Goal: Task Accomplishment & Management: Complete application form

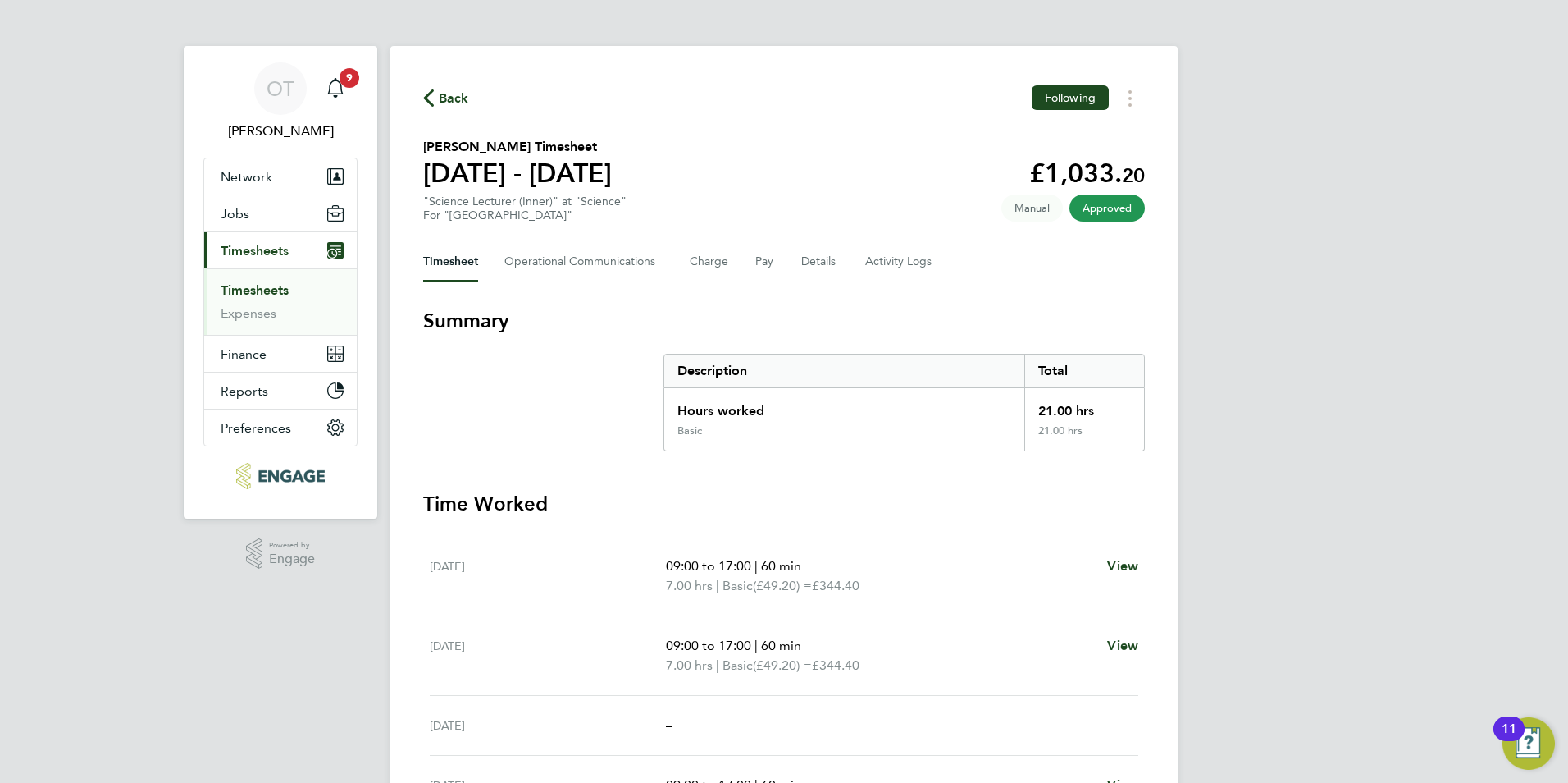
click at [450, 102] on span "Back" at bounding box center [454, 99] width 31 height 20
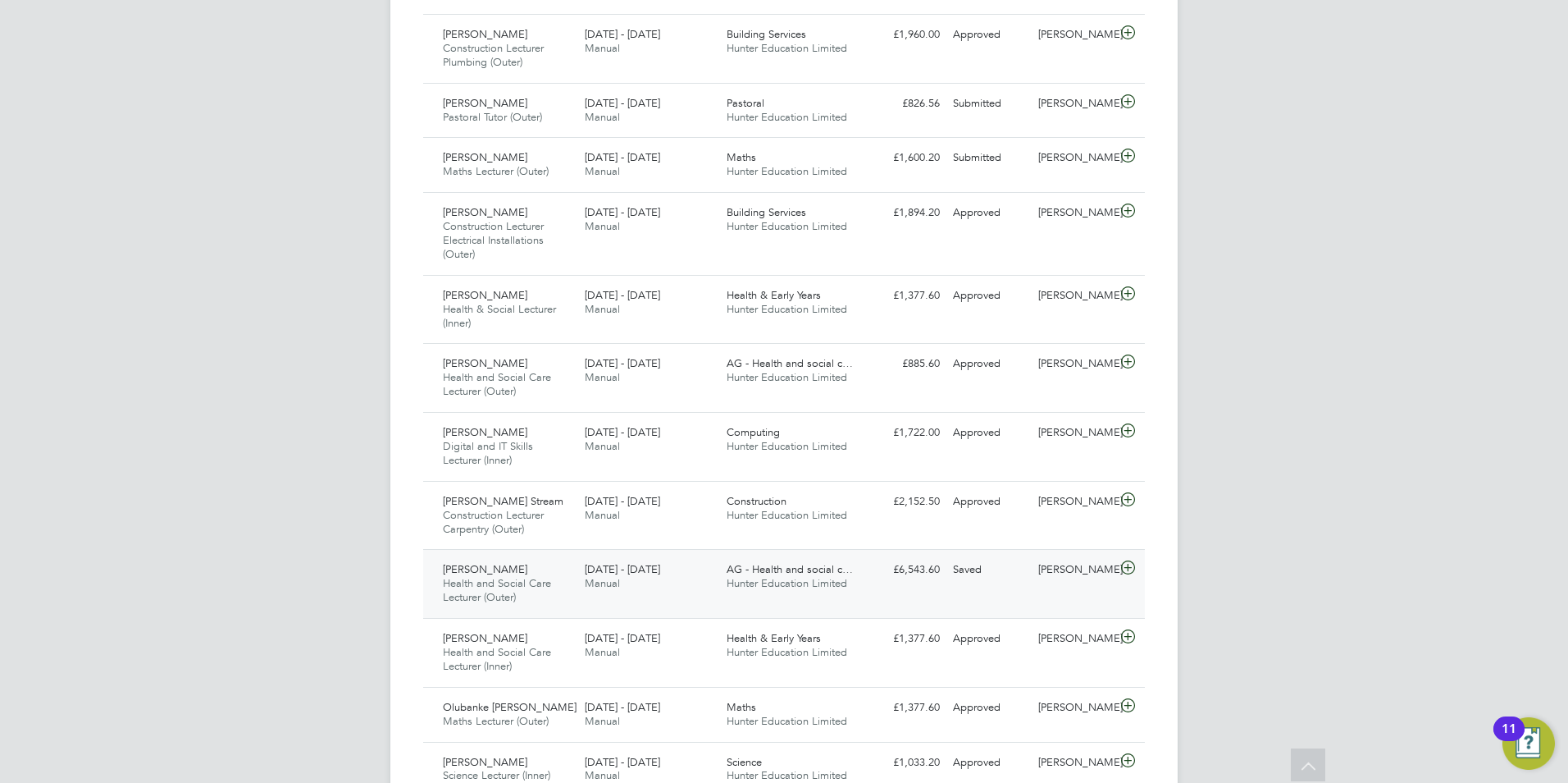
click at [848, 573] on span "AG - Health and social c…" at bounding box center [789, 569] width 126 height 14
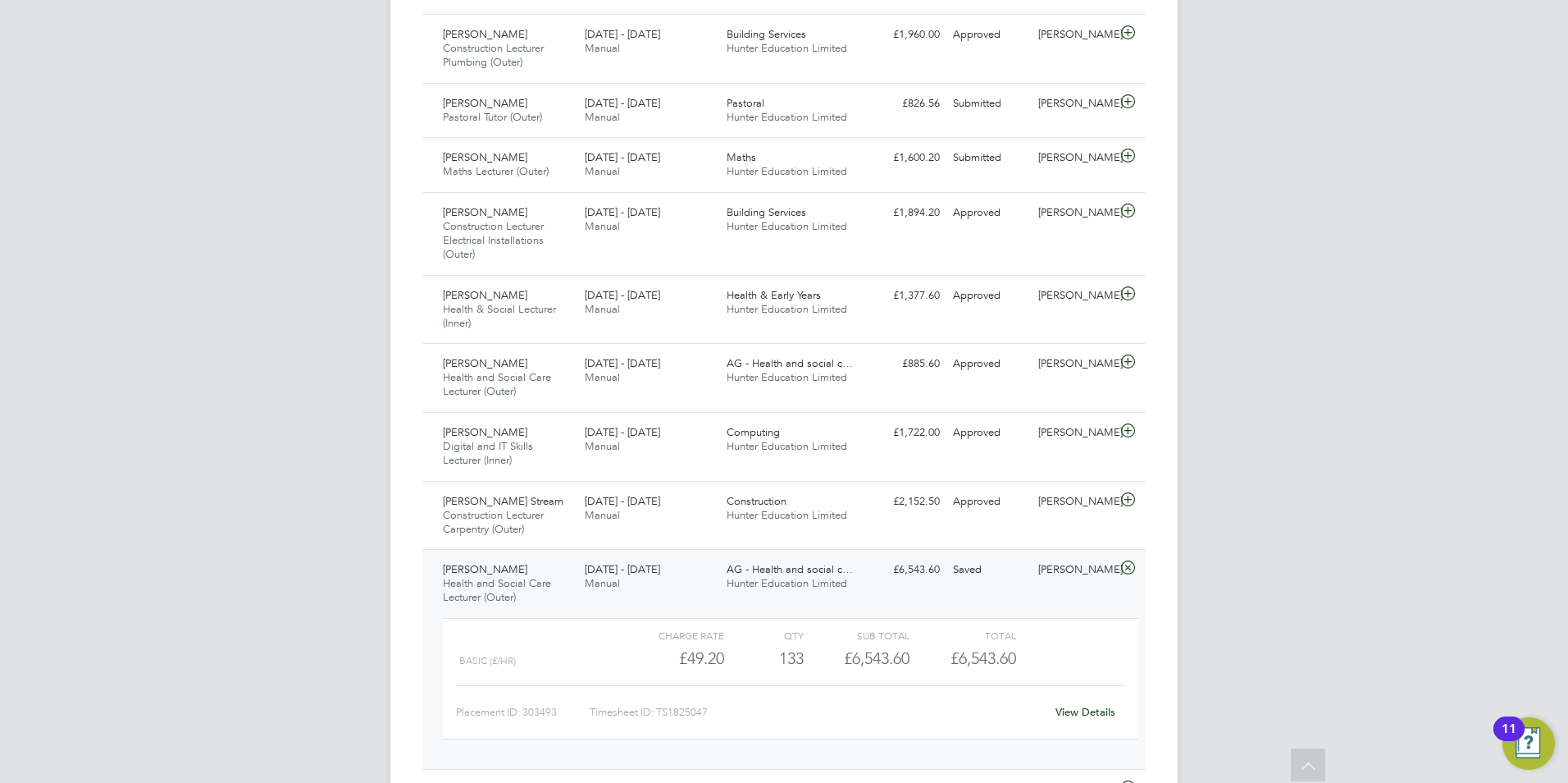
click at [1072, 708] on link "View Details" at bounding box center [1085, 712] width 60 height 14
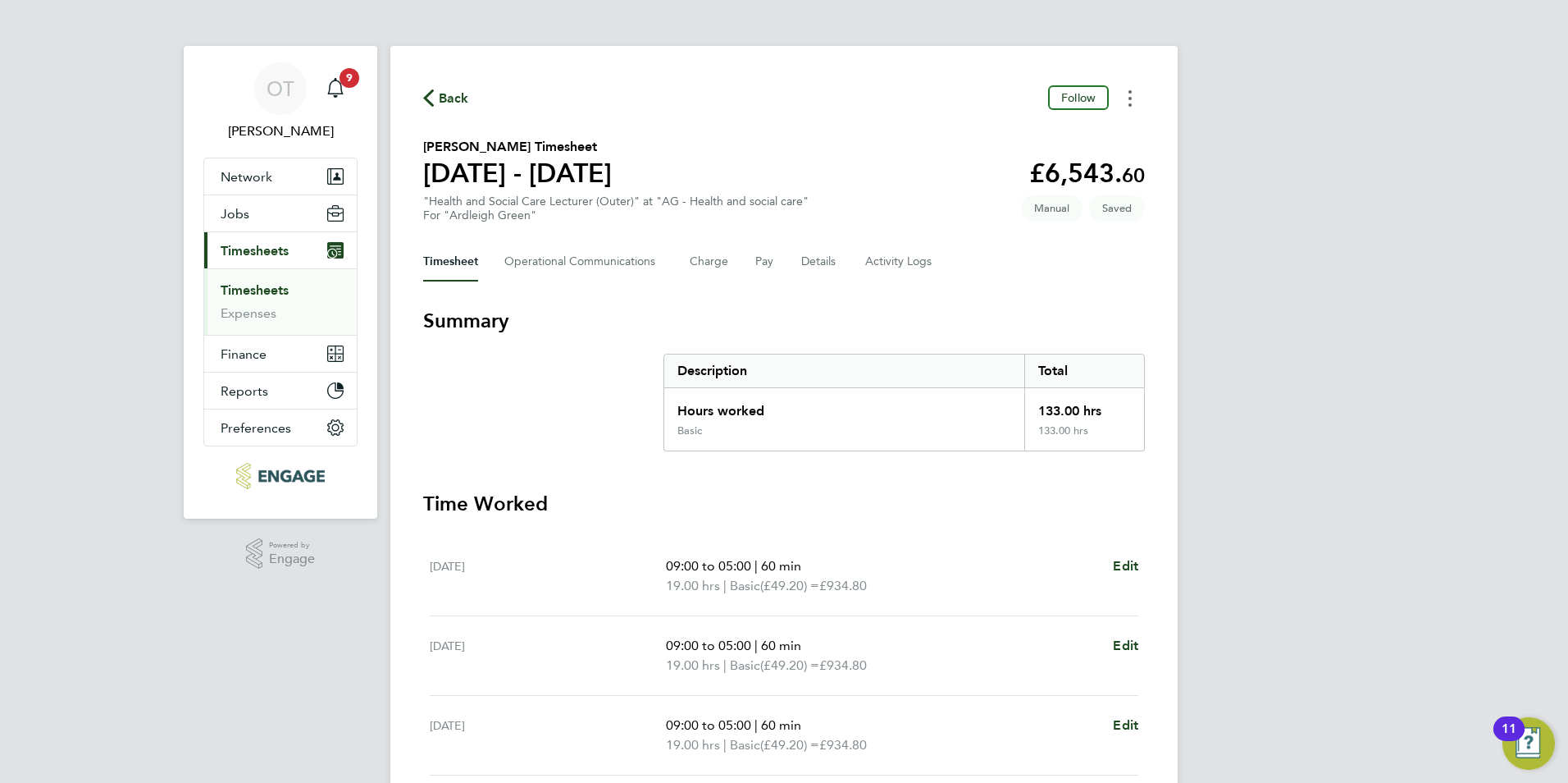
click at [1127, 109] on button "Timesheets Menu" at bounding box center [1130, 98] width 30 height 26
click at [1006, 459] on section "Summary Description Total Hours worked 133.00 hrs Basic 133.00 hrs Time Worked …" at bounding box center [784, 741] width 721 height 865
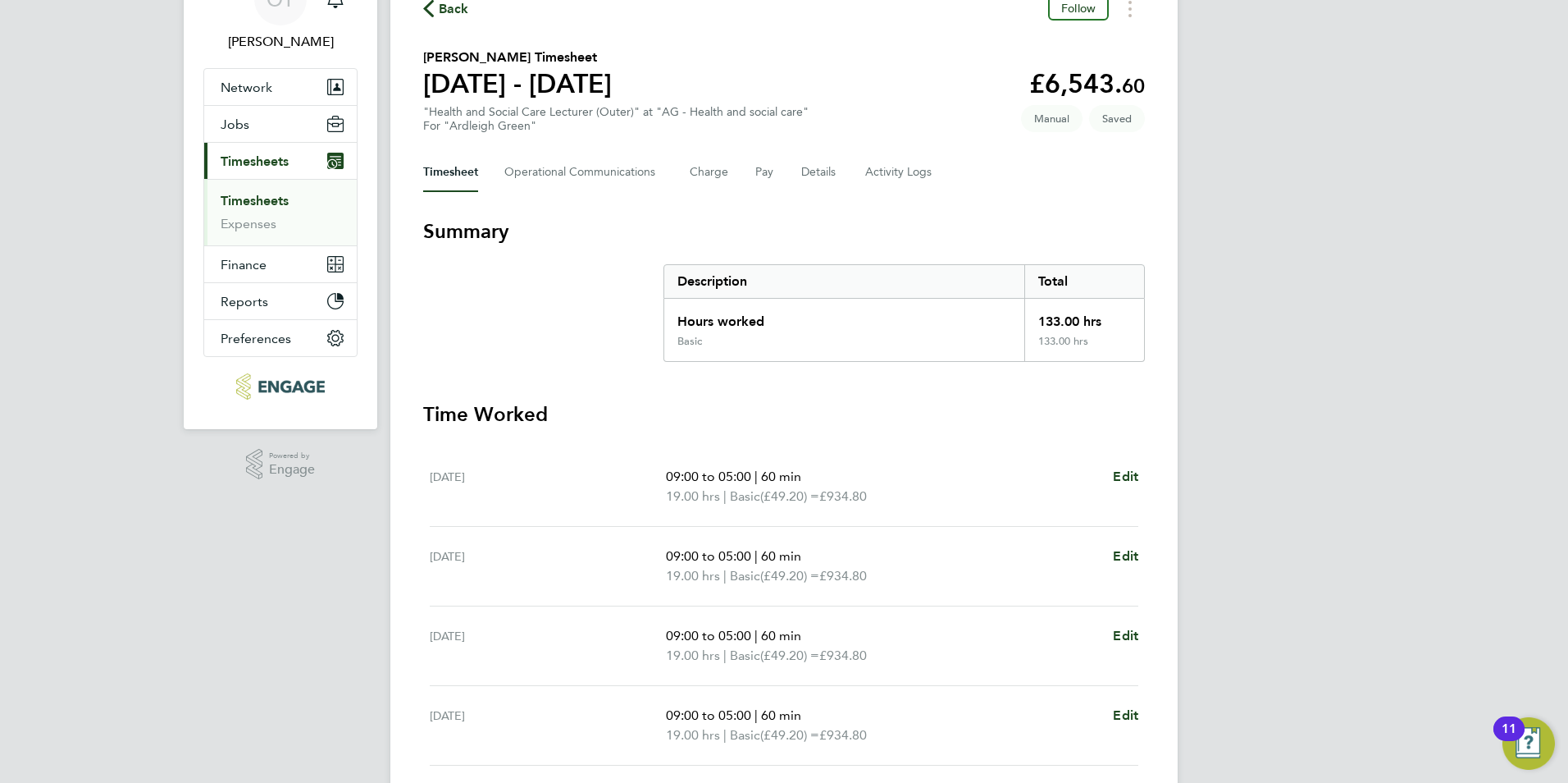
scroll to position [246, 0]
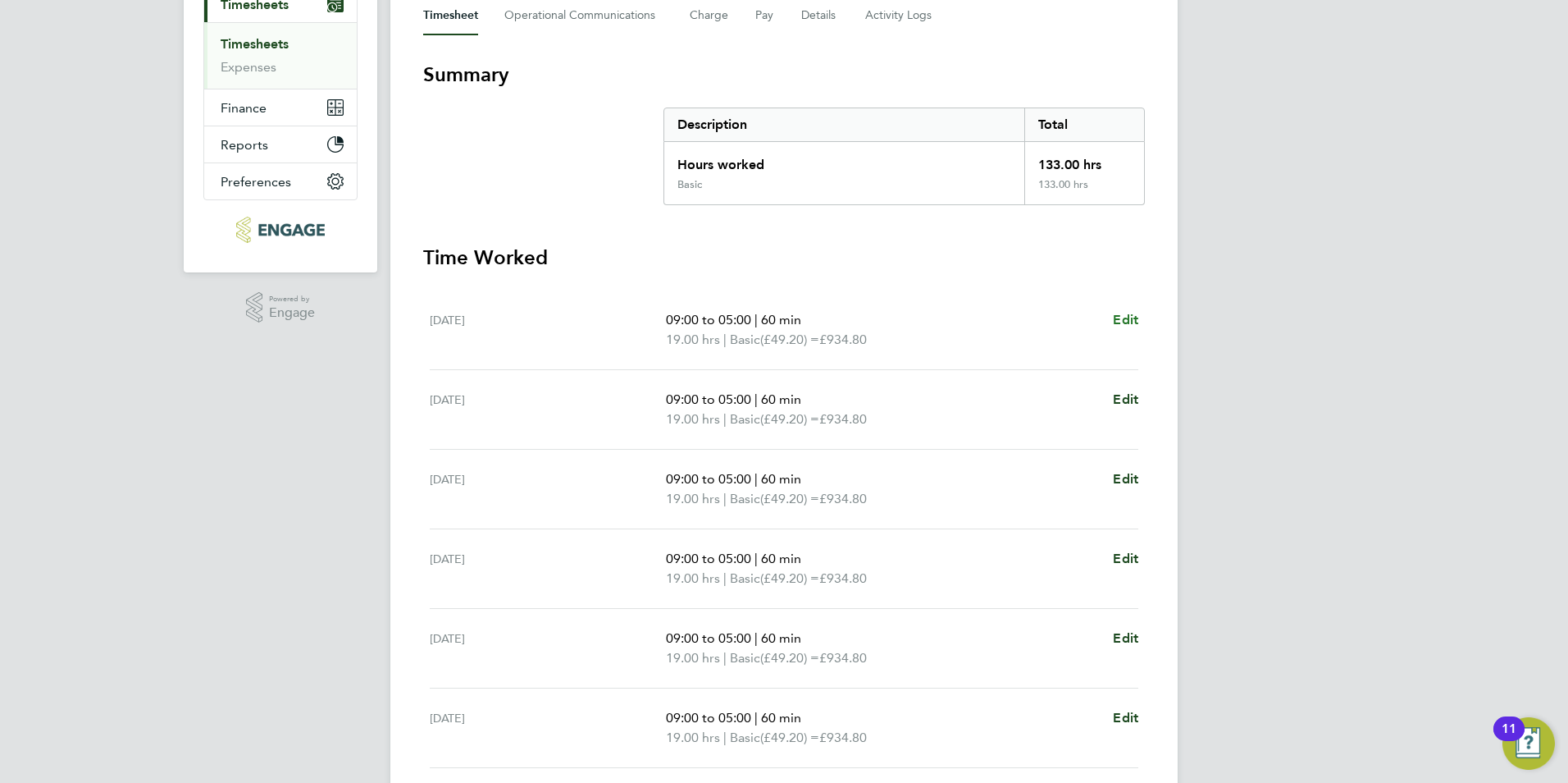
click at [1130, 319] on span "Edit" at bounding box center [1126, 320] width 26 height 16
select select "60"
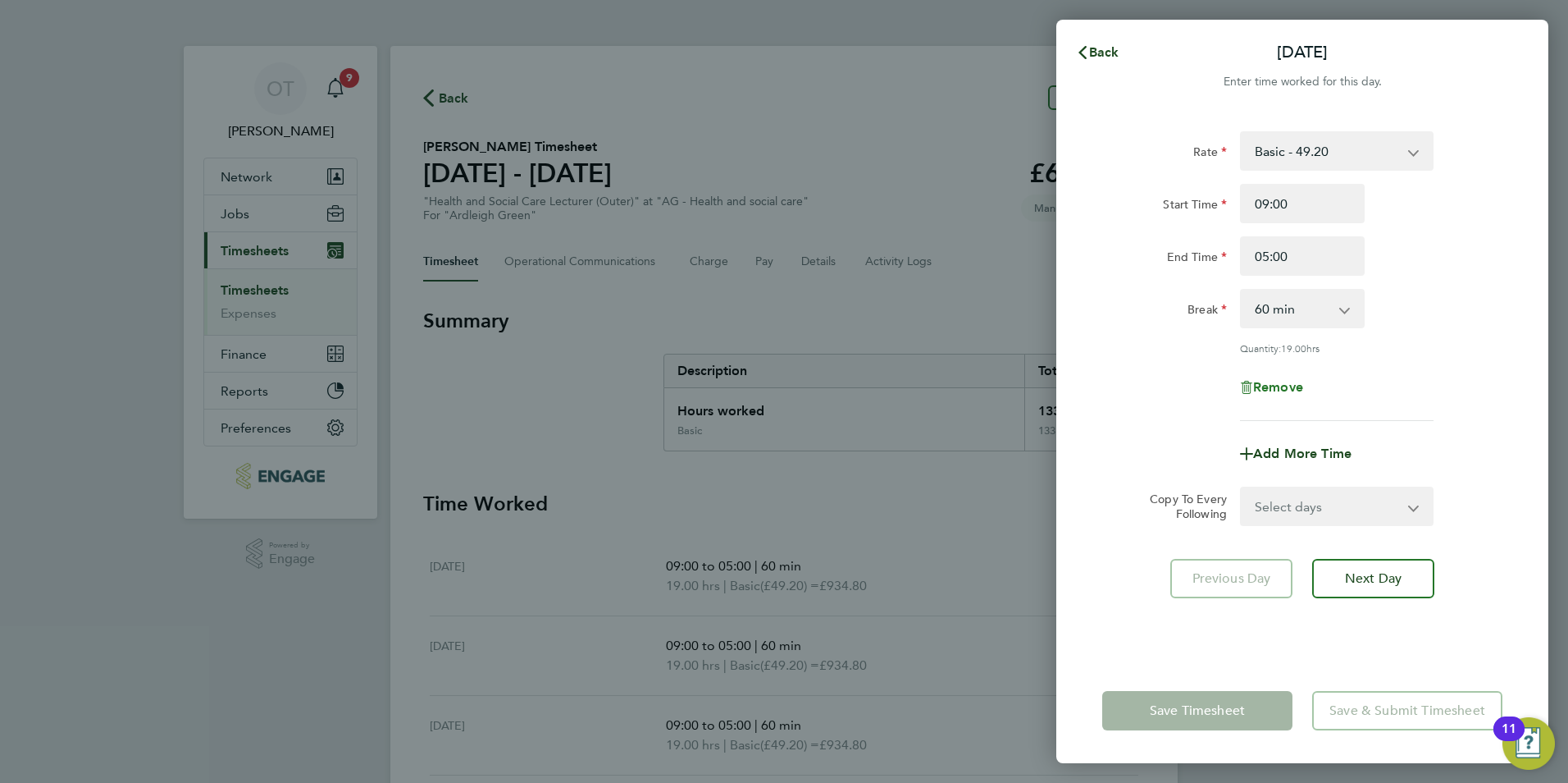
click at [1297, 382] on span "Remove" at bounding box center [1278, 387] width 50 height 16
select select "null"
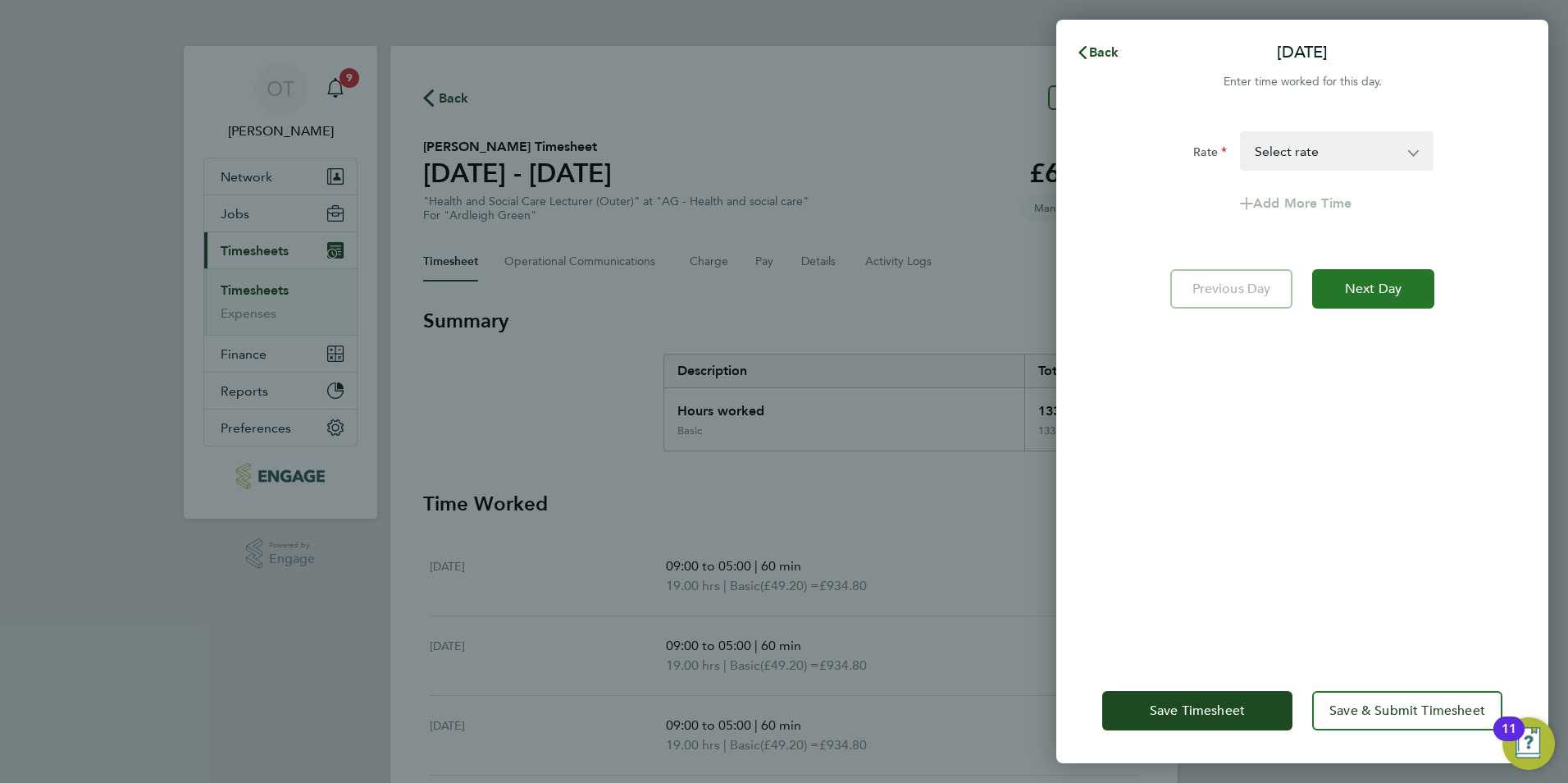
click at [1352, 284] on span "Next Day" at bounding box center [1373, 288] width 56 height 17
select select "60"
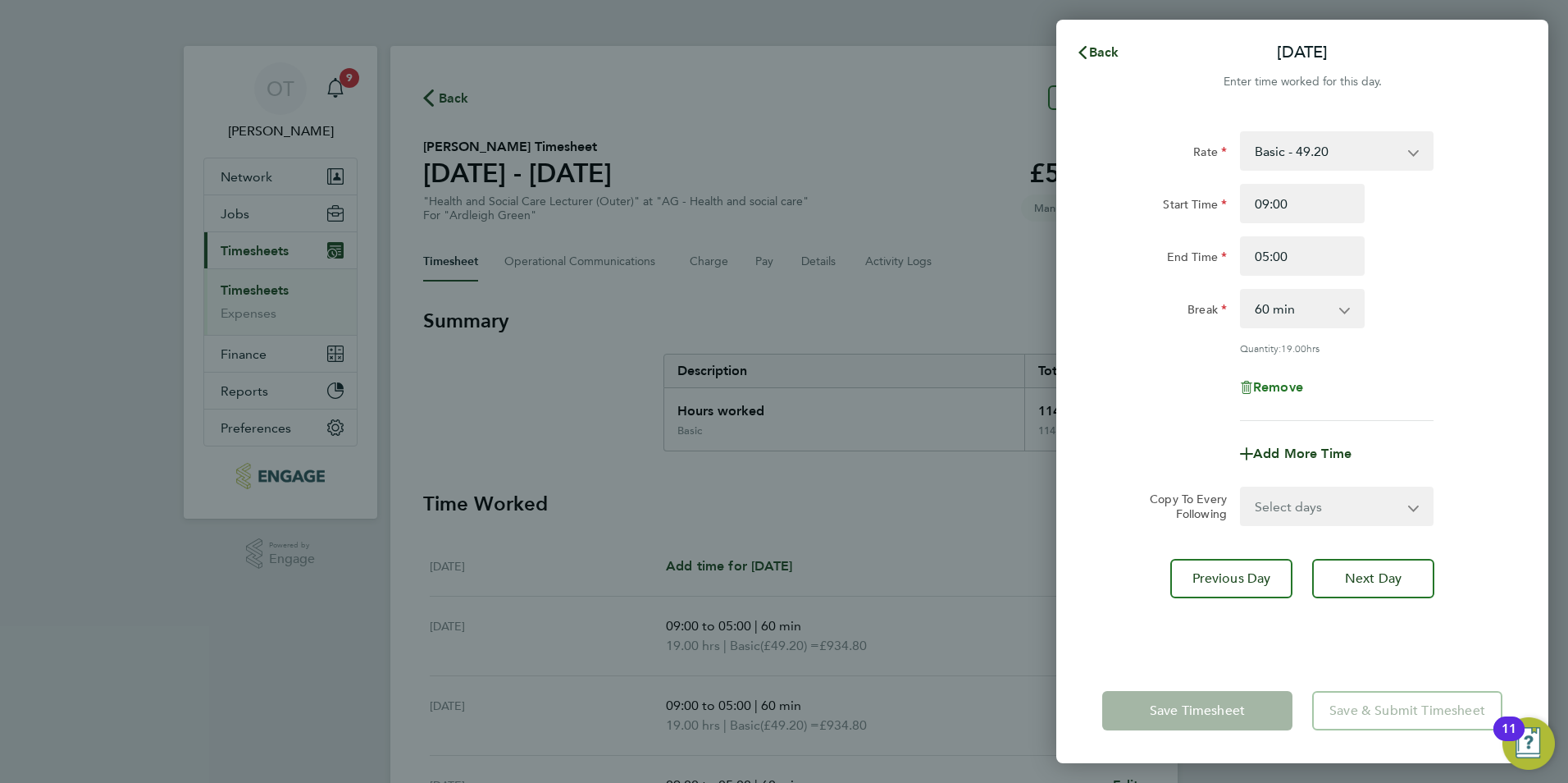
click at [1282, 391] on span "Remove" at bounding box center [1278, 387] width 50 height 16
select select "null"
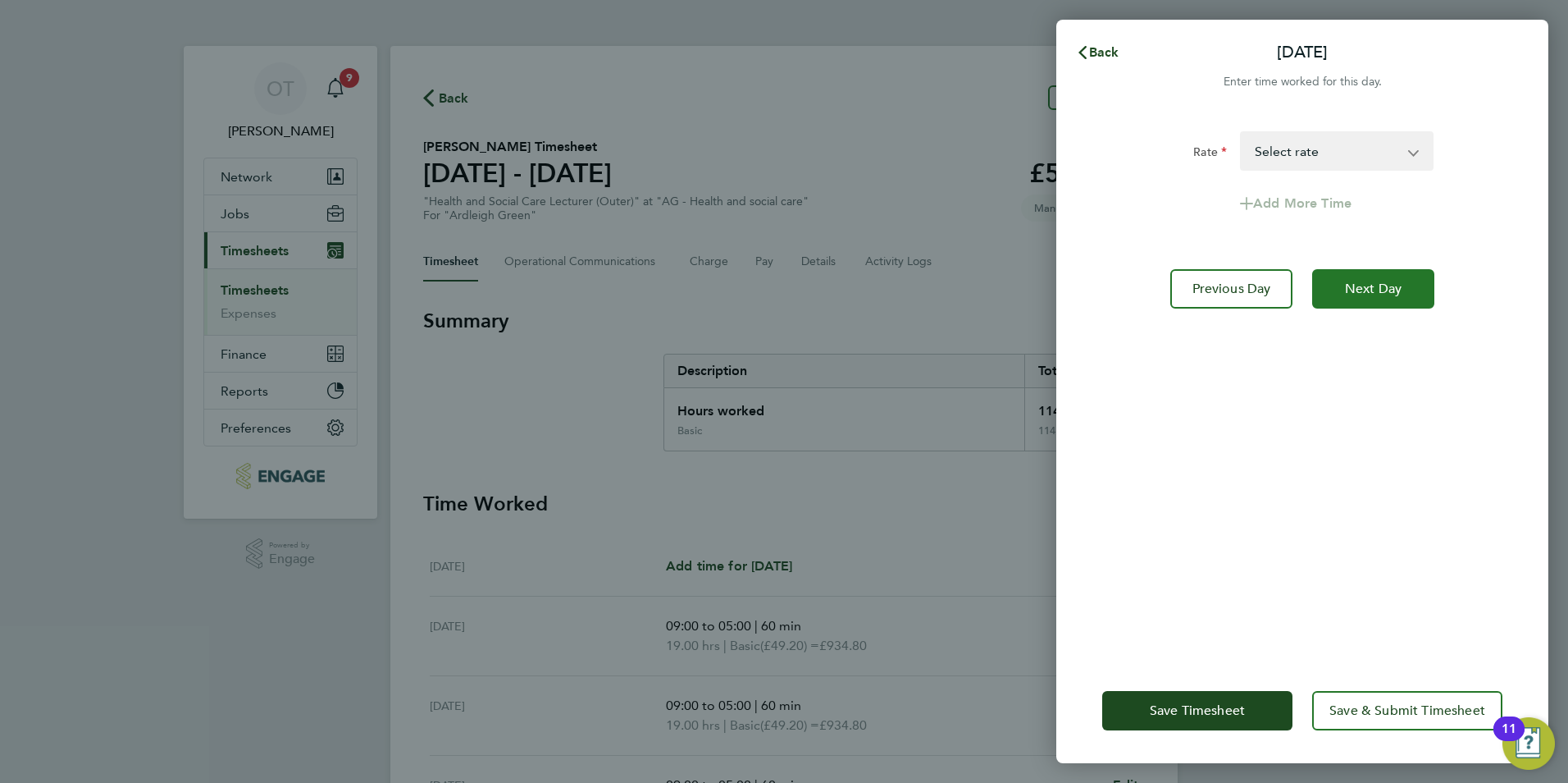
click at [1384, 290] on span "Next Day" at bounding box center [1373, 288] width 56 height 17
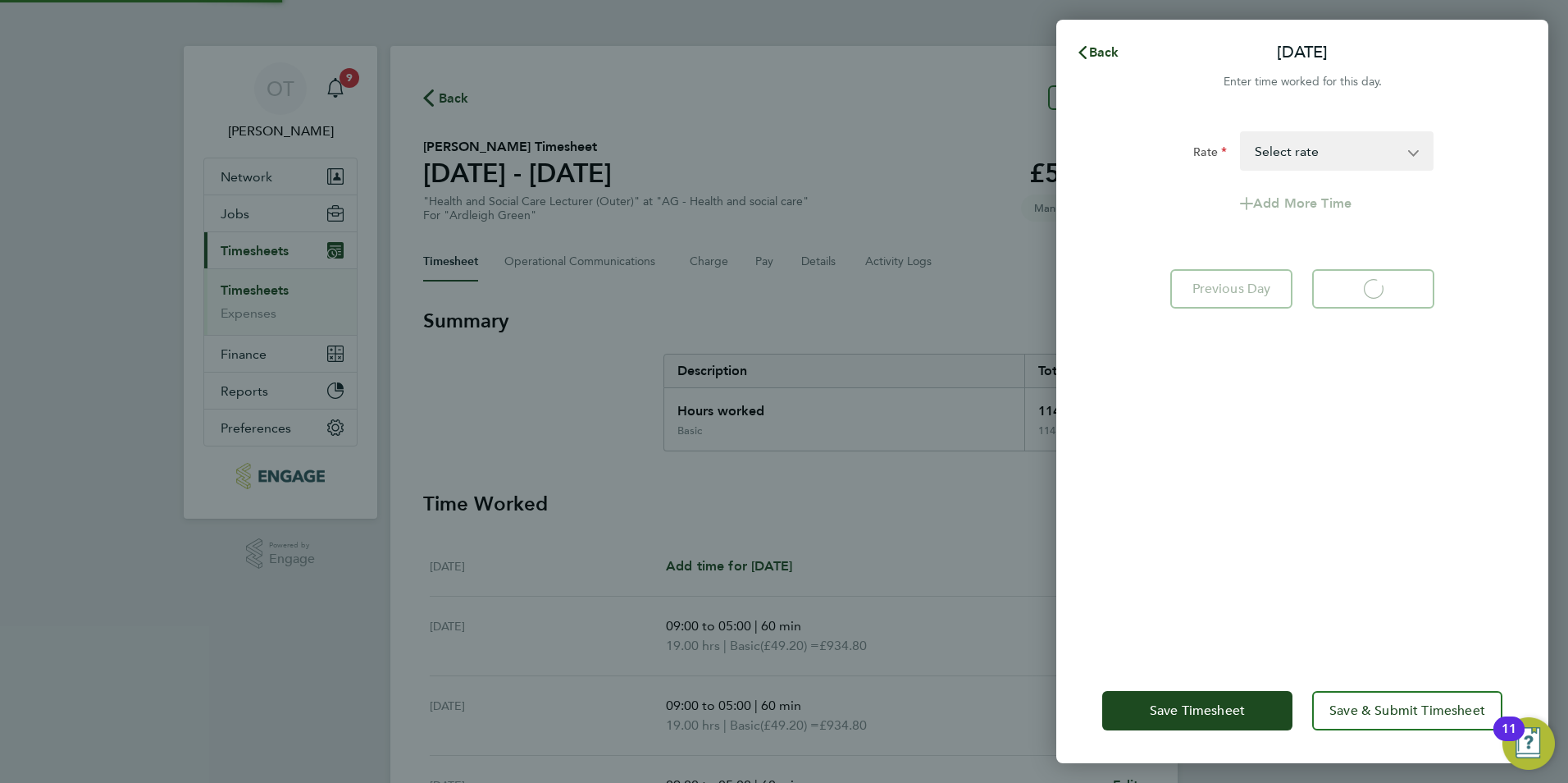
select select "60"
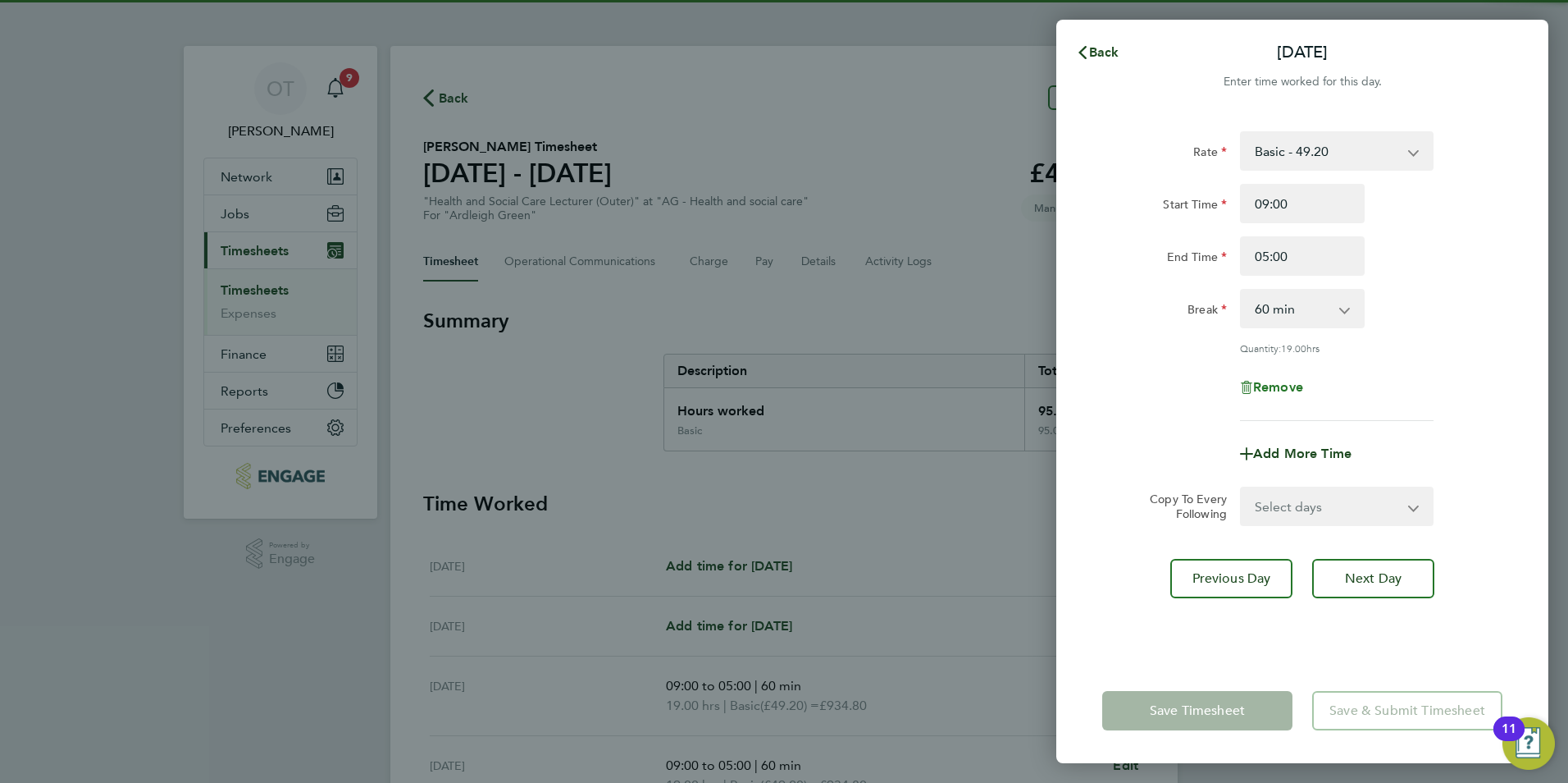
click at [1308, 382] on app-form-button "Remove" at bounding box center [1303, 387] width 124 height 13
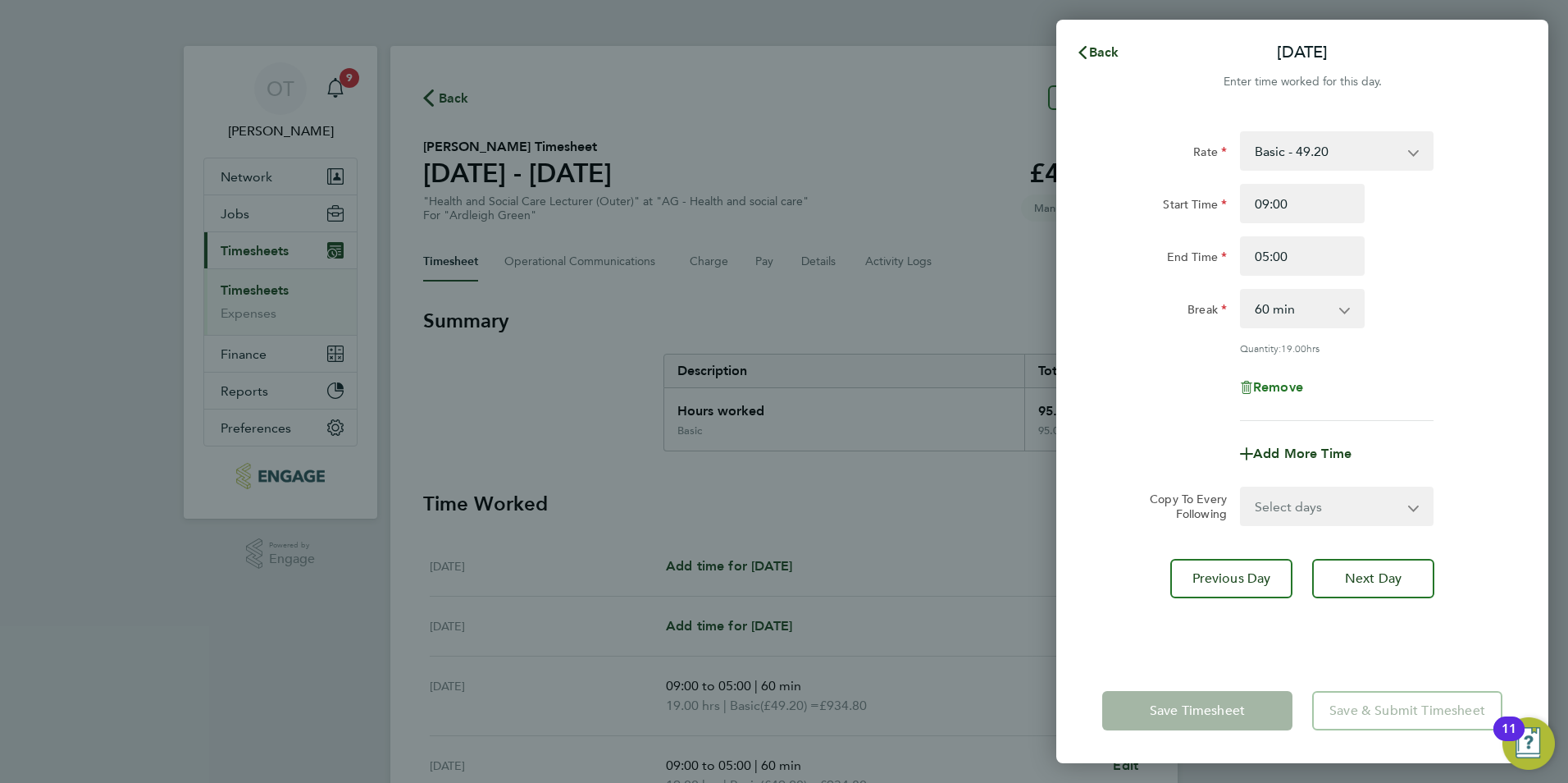
click at [1304, 382] on span "Remove" at bounding box center [1278, 387] width 50 height 16
select select "null"
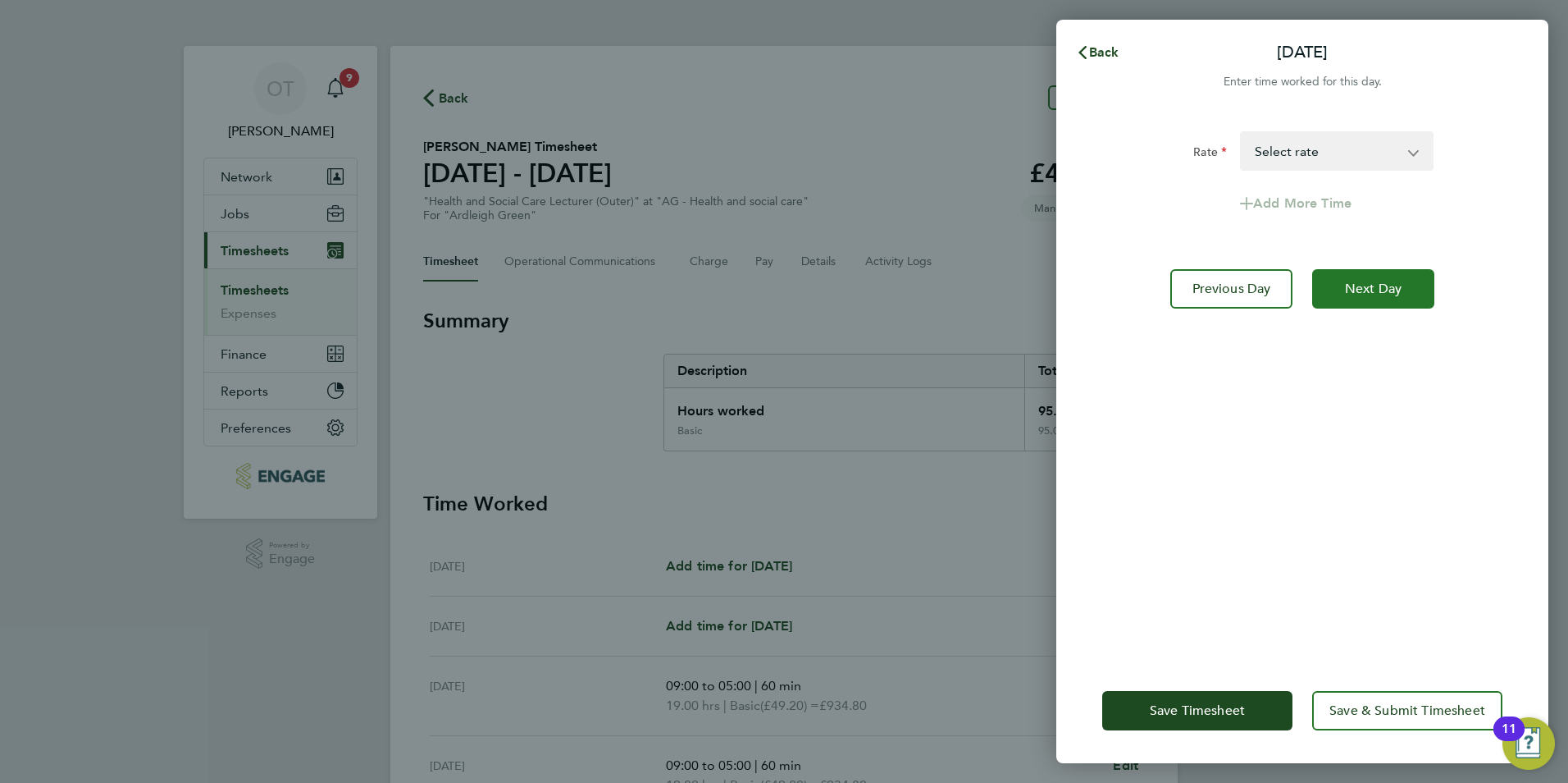
click at [1401, 298] on button "Next Day" at bounding box center [1374, 289] width 122 height 39
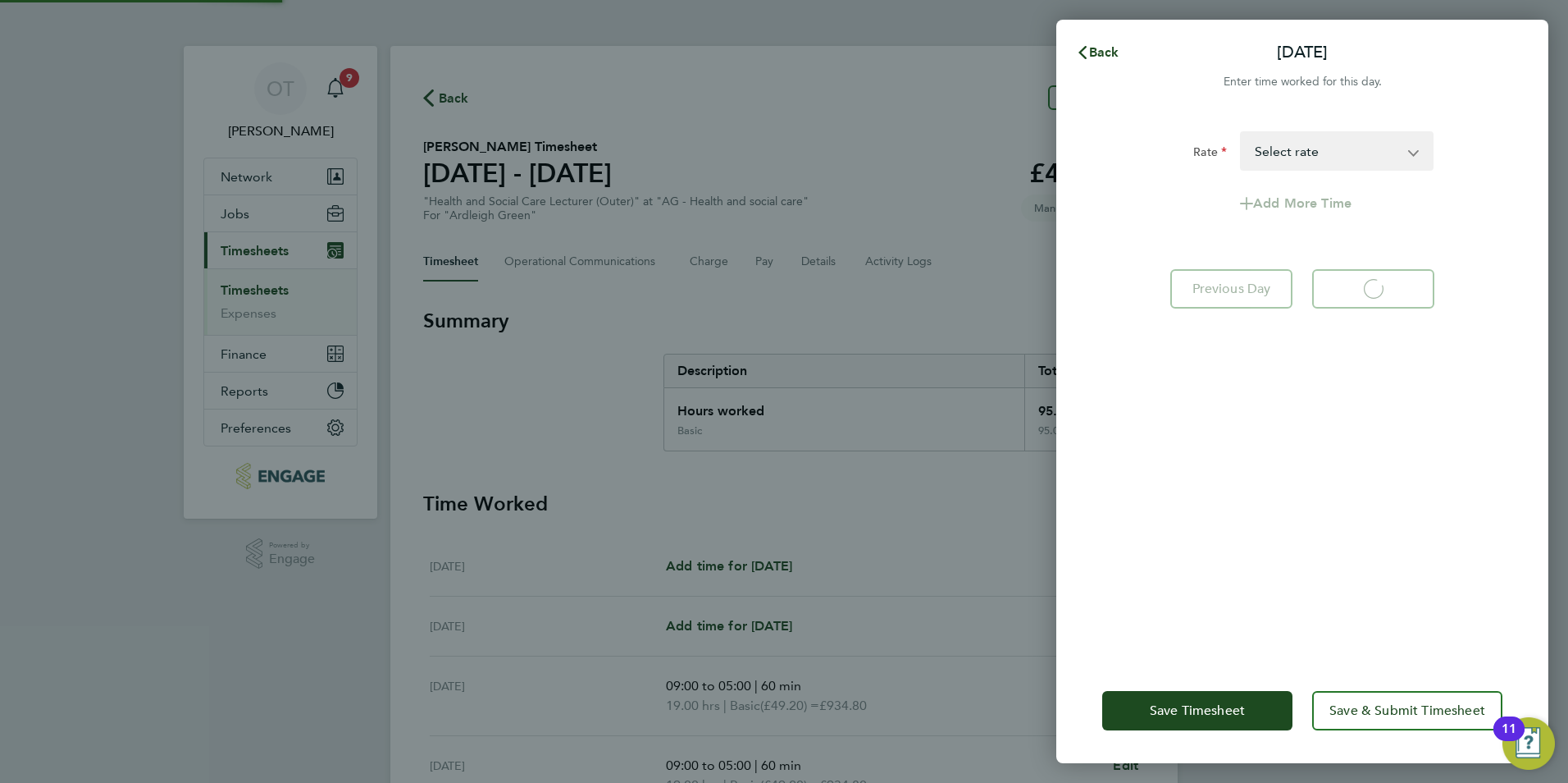
select select "60"
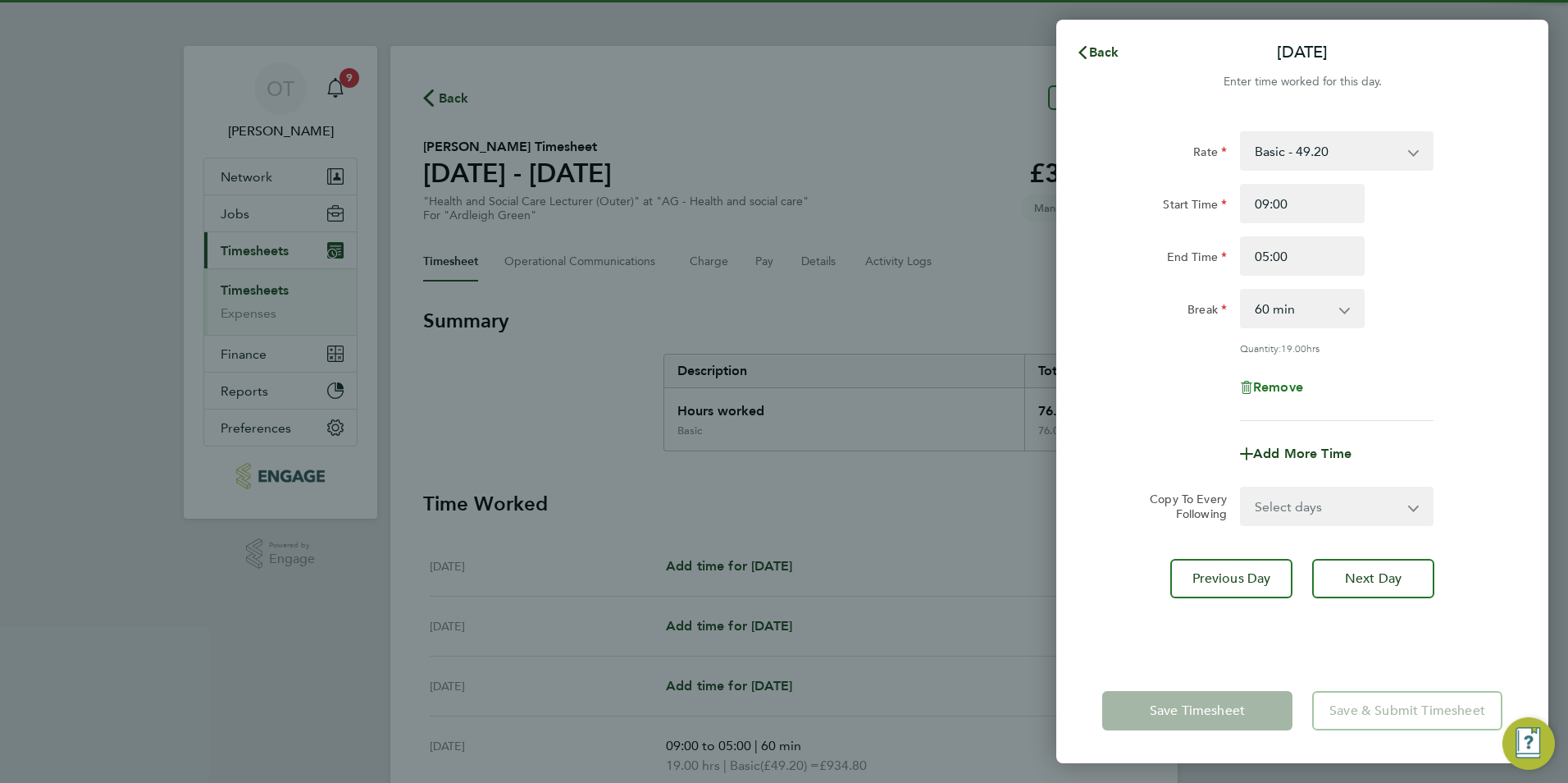
click at [1294, 385] on span "Remove" at bounding box center [1278, 387] width 50 height 16
select select "null"
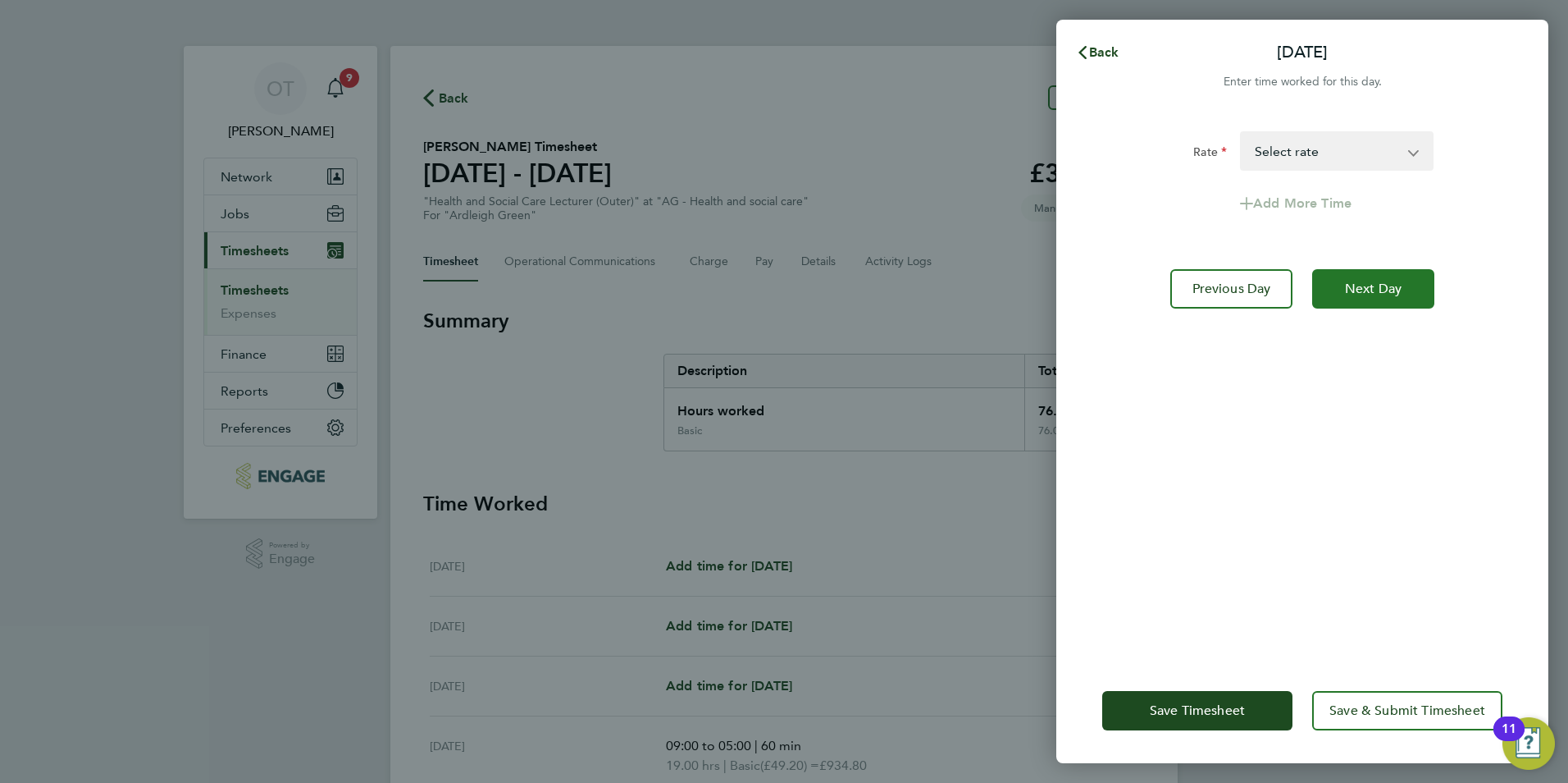
click at [1377, 278] on button "Next Day" at bounding box center [1374, 289] width 122 height 39
select select "60"
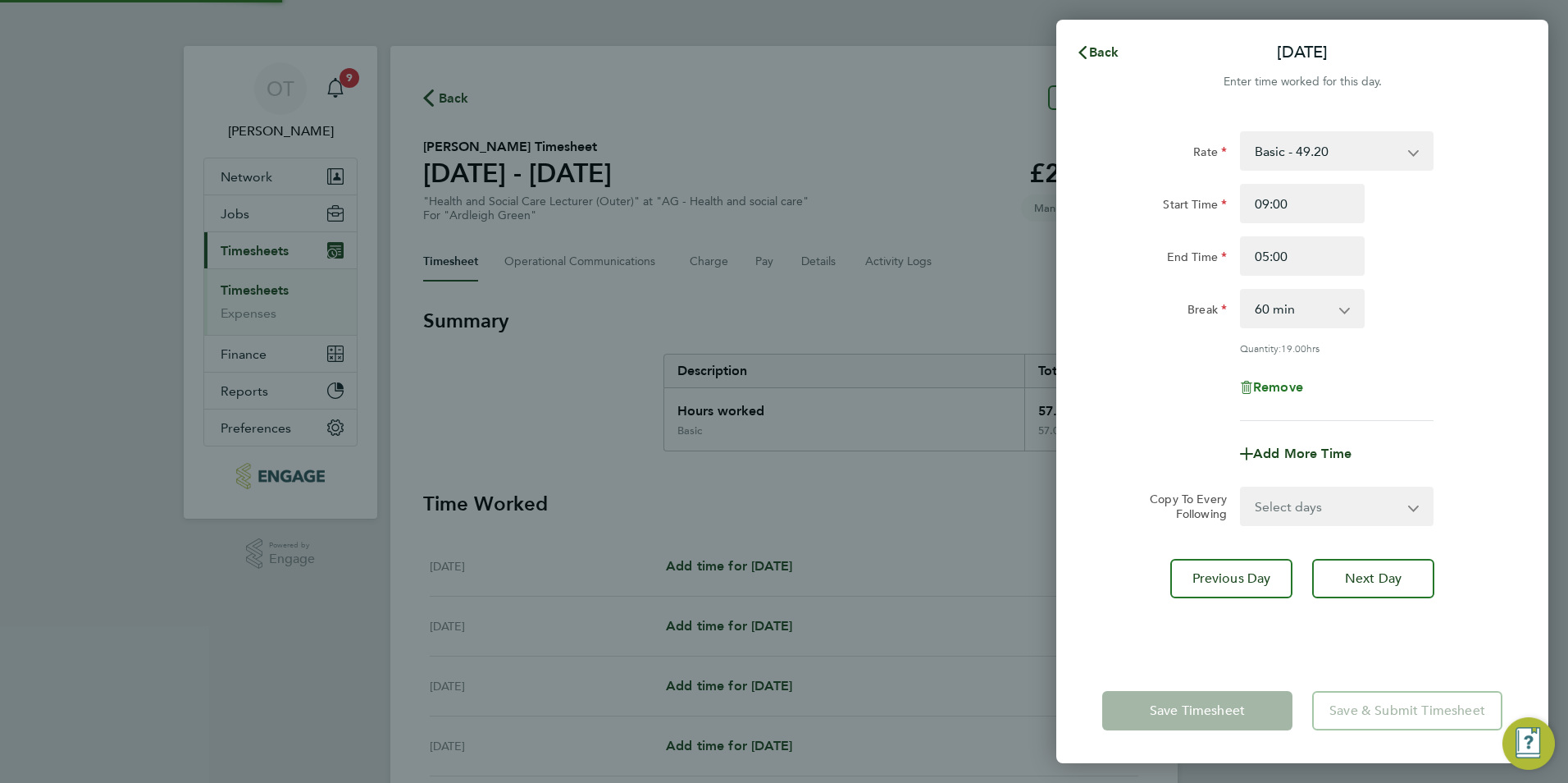
click at [1300, 386] on span "Remove" at bounding box center [1278, 387] width 50 height 16
select select "null"
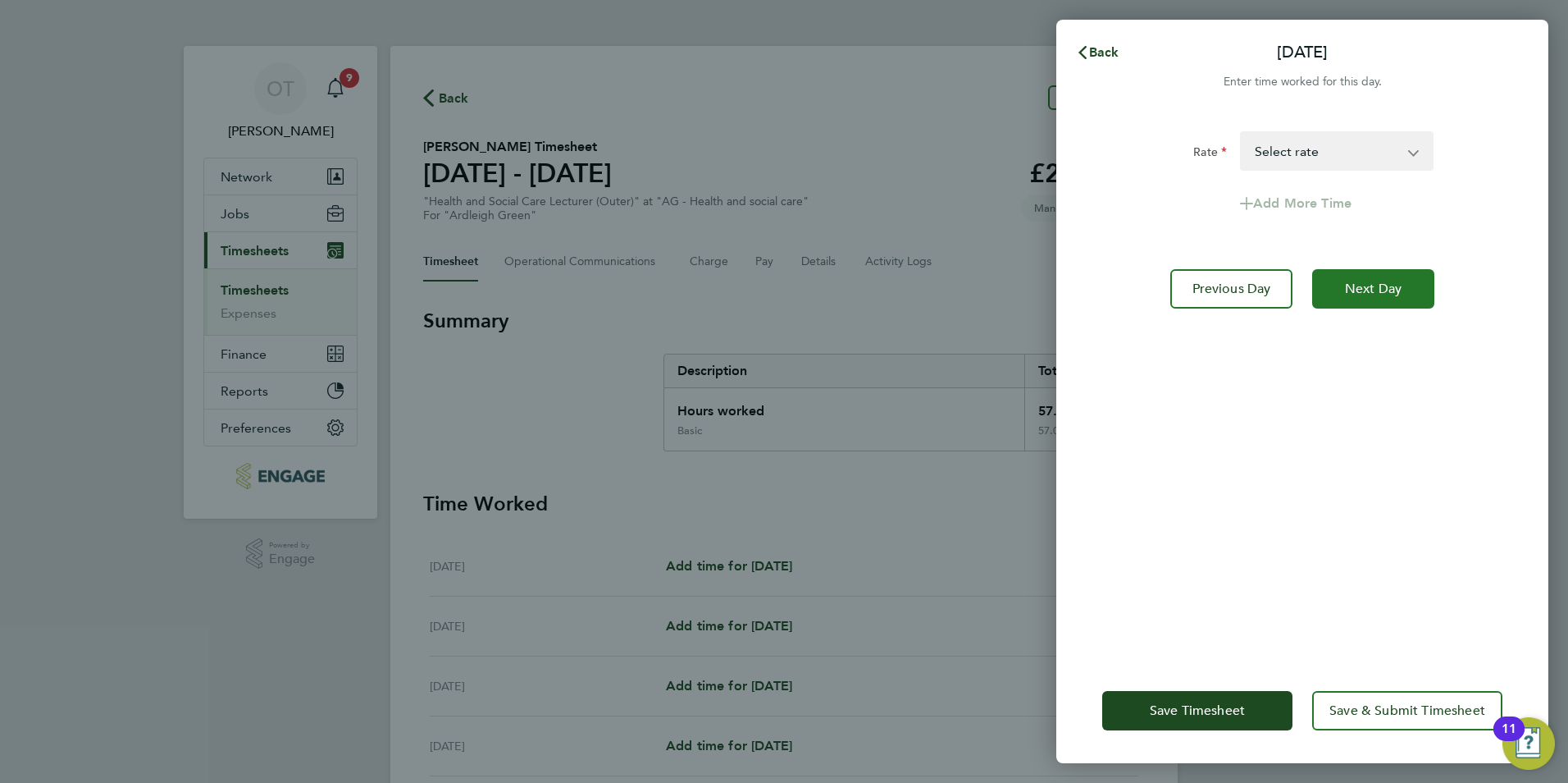
click at [1386, 284] on span "Next Day" at bounding box center [1373, 288] width 56 height 17
select select "60"
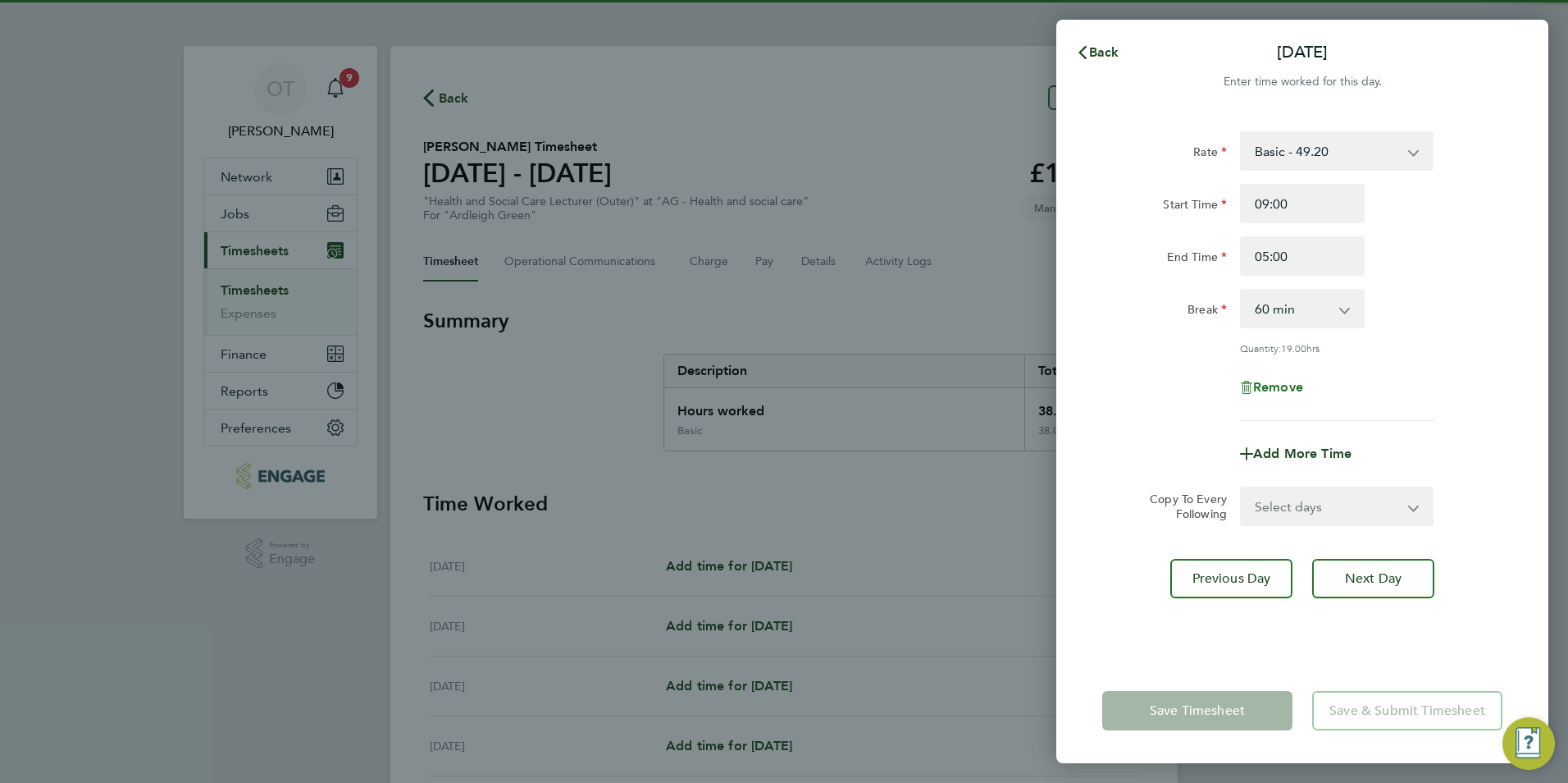
click at [1293, 382] on span "Remove" at bounding box center [1278, 387] width 50 height 16
select select "null"
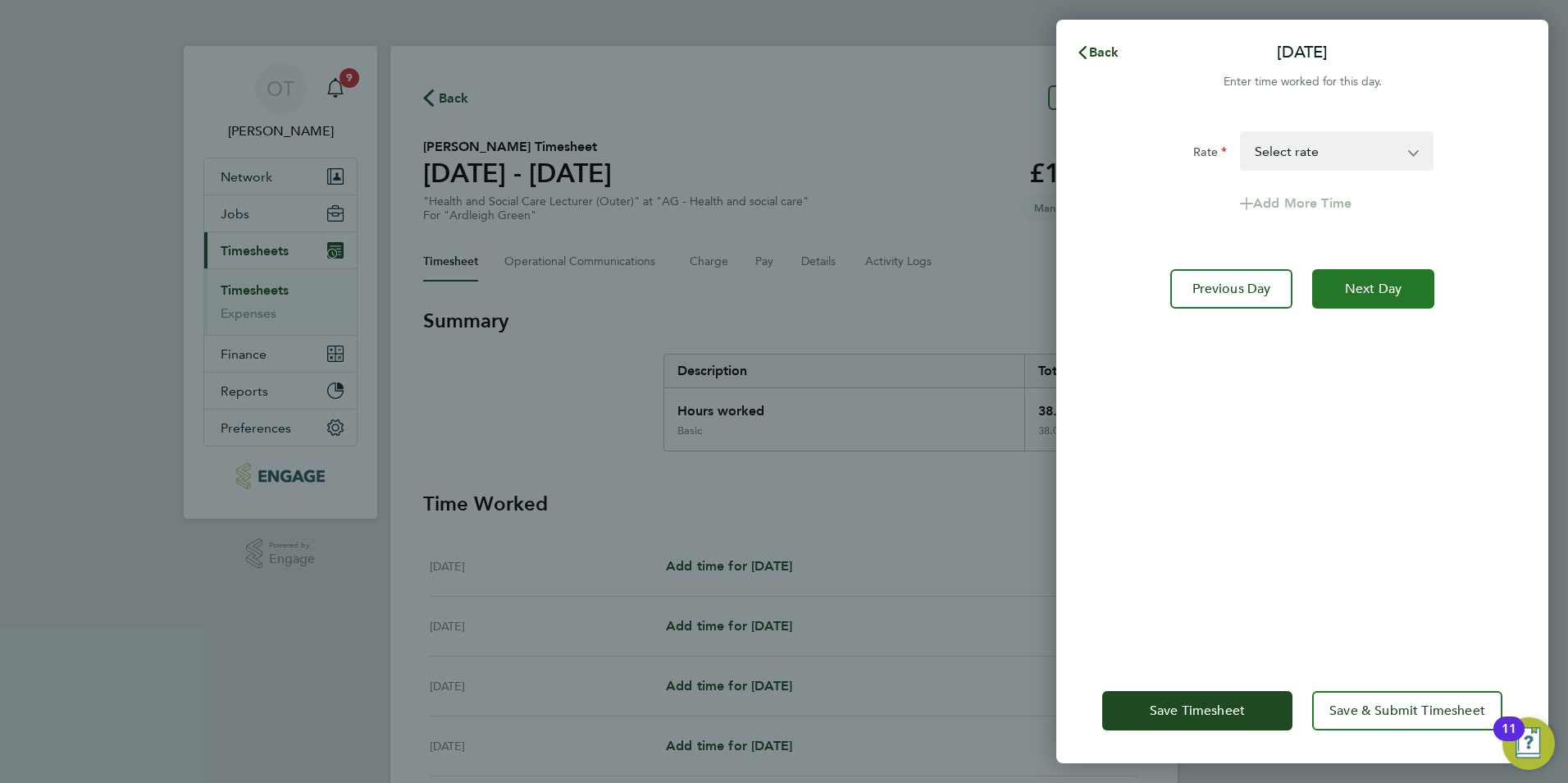
click at [1382, 302] on button "Next Day" at bounding box center [1374, 289] width 122 height 39
select select "60"
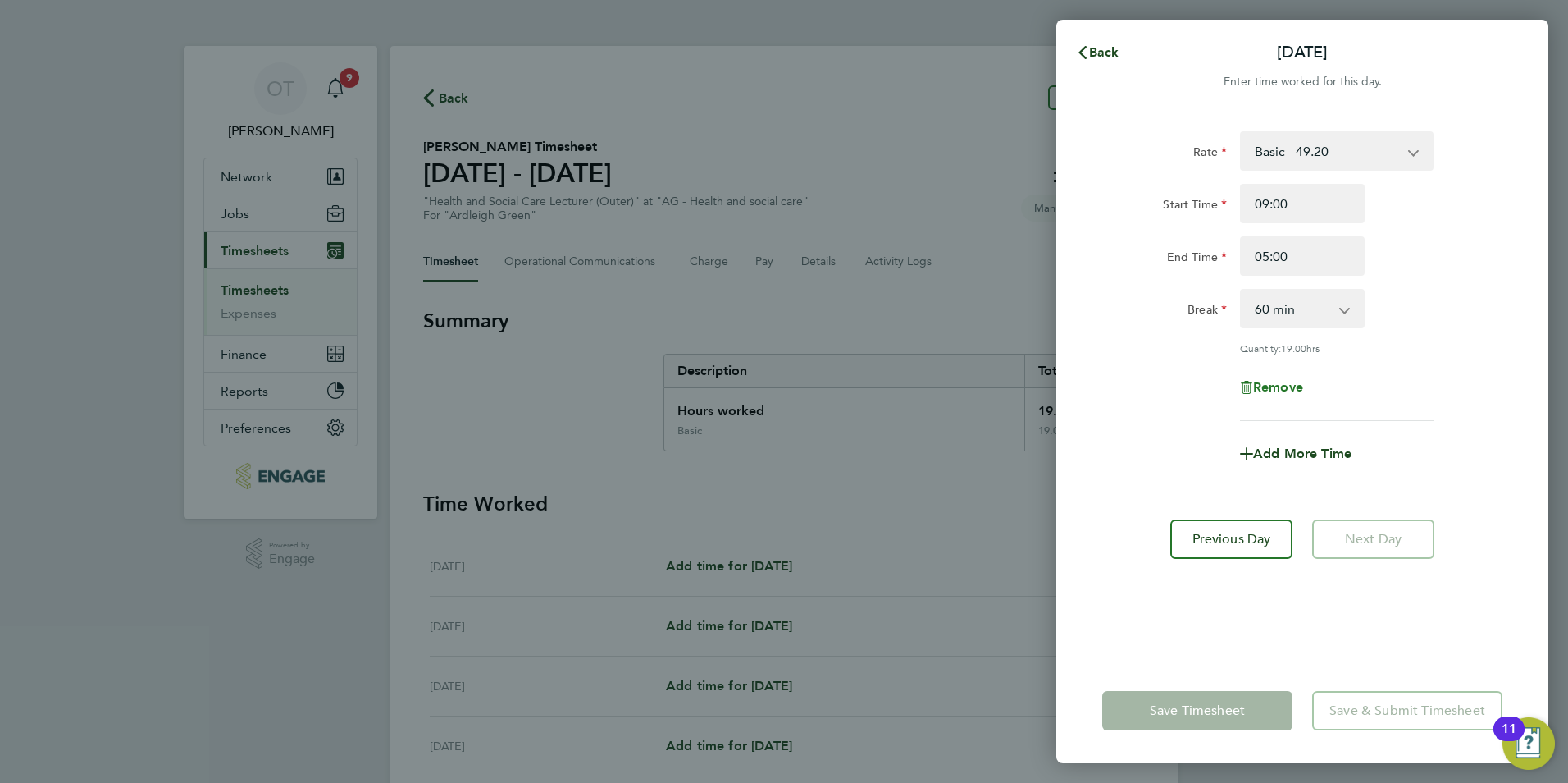
click at [1289, 383] on span "Remove" at bounding box center [1278, 387] width 50 height 16
select select "null"
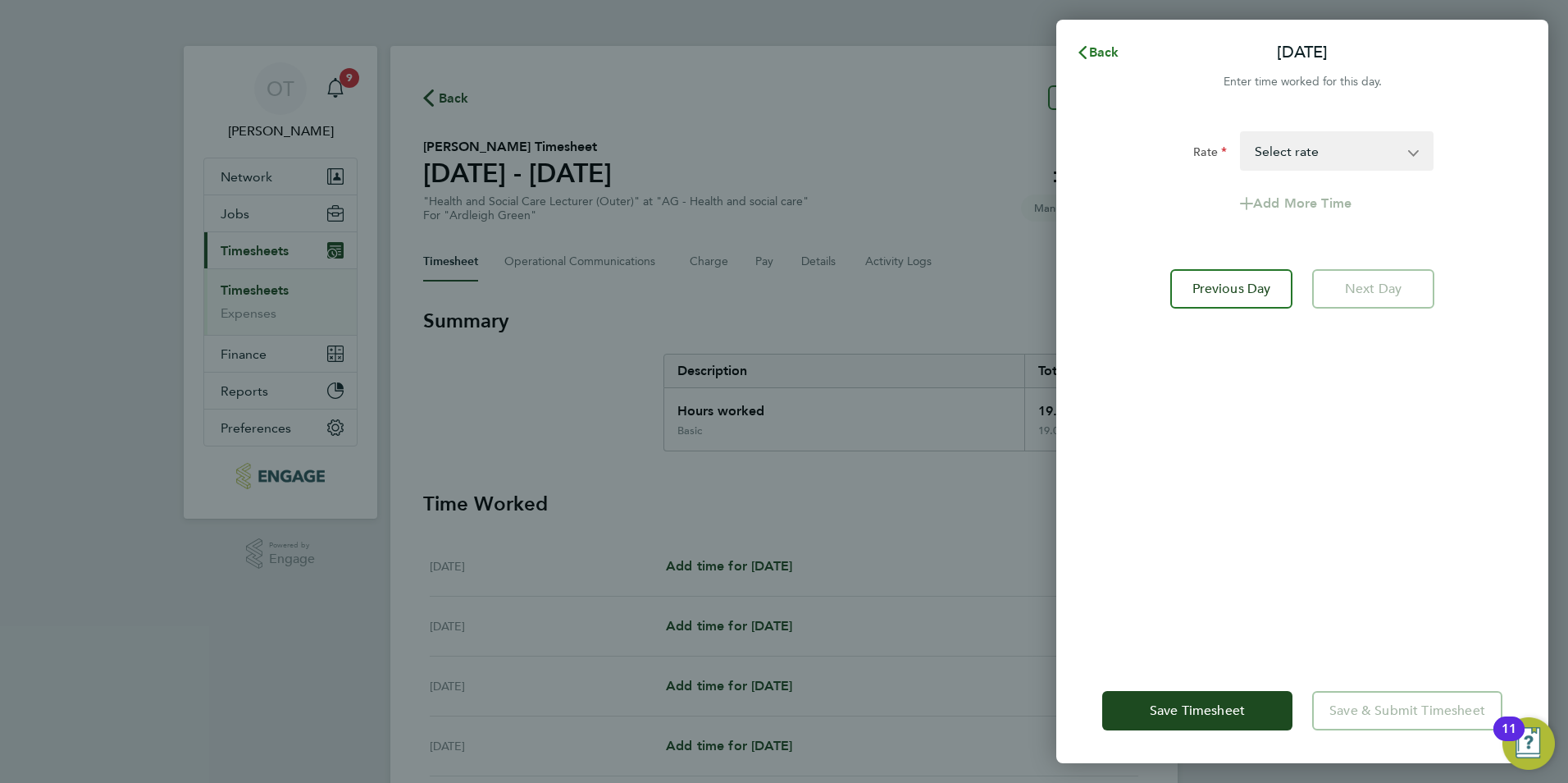
click at [1101, 47] on span "Back" at bounding box center [1104, 52] width 31 height 16
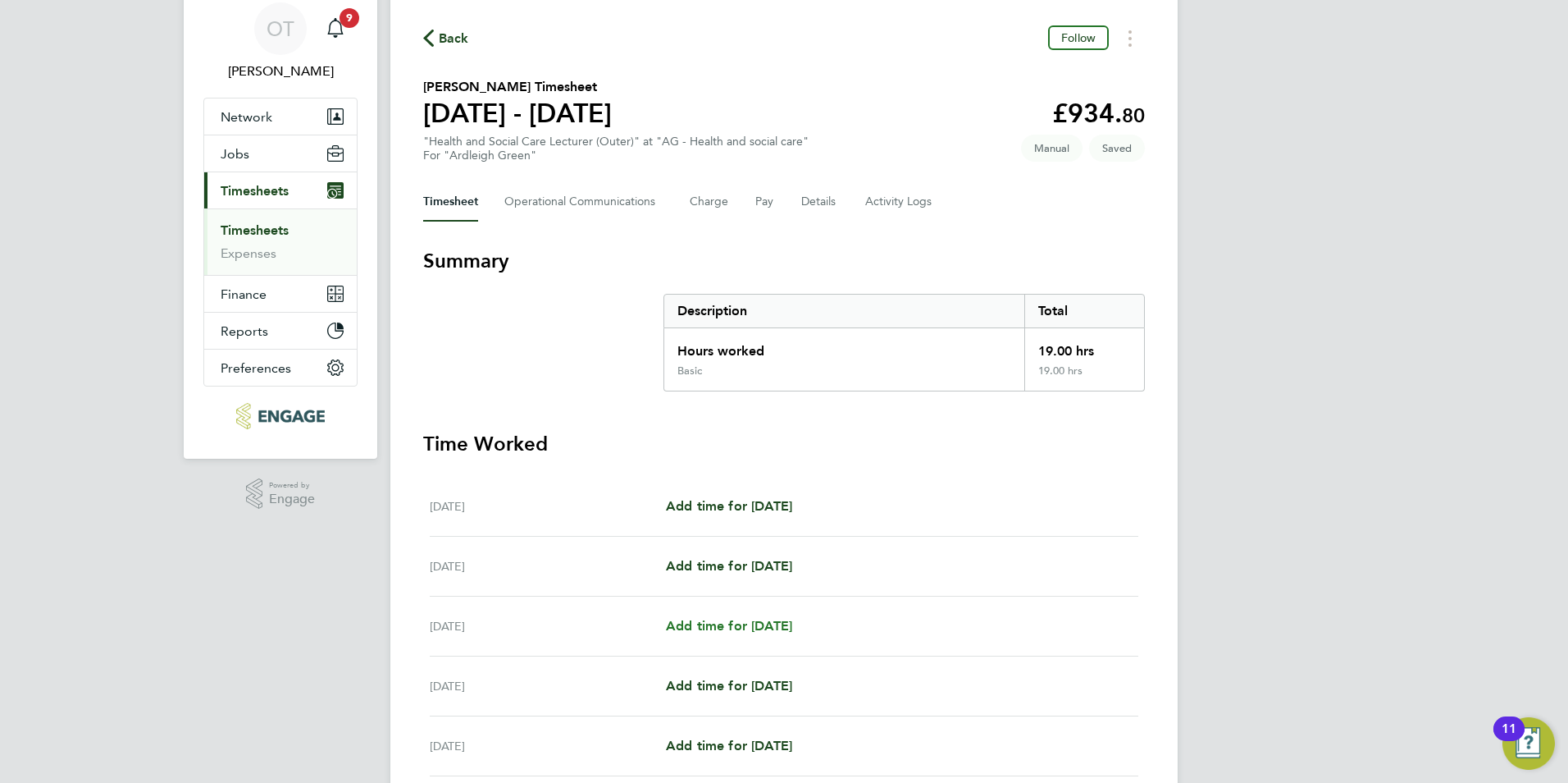
scroll to position [338, 0]
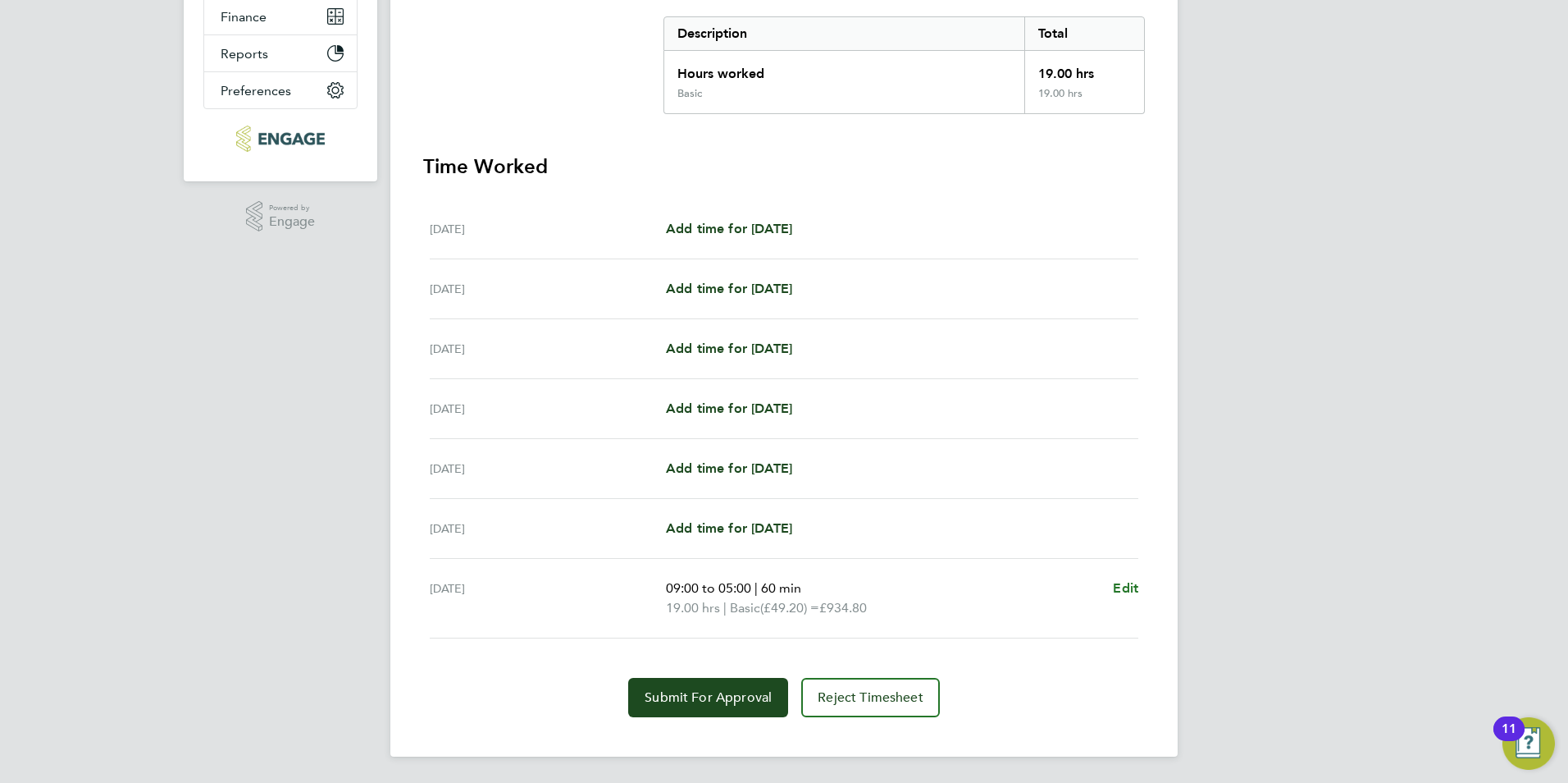
click at [1120, 584] on span "Edit" at bounding box center [1126, 588] width 26 height 16
select select "60"
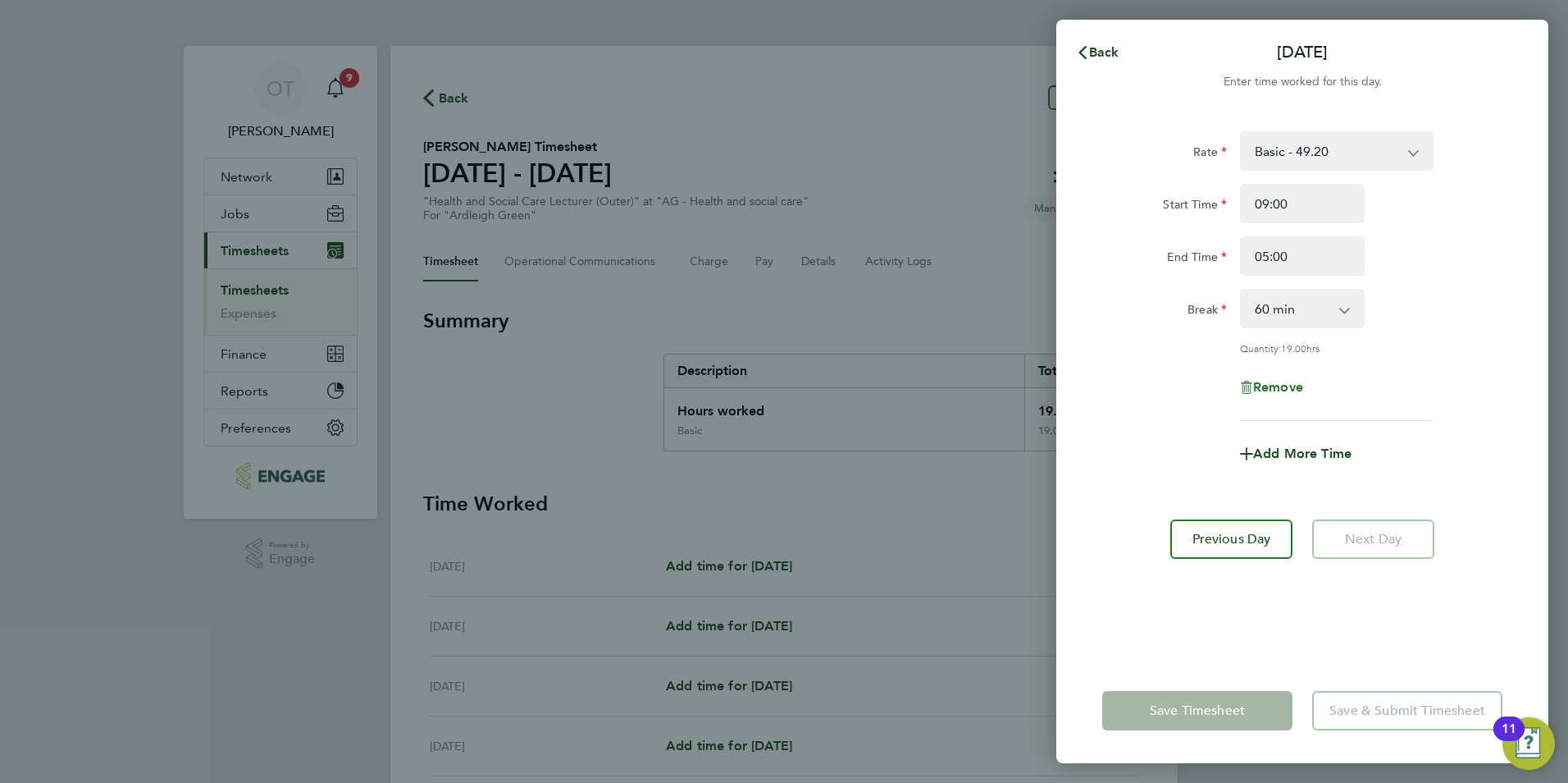
click at [1288, 384] on span "Remove" at bounding box center [1278, 387] width 50 height 16
select select "null"
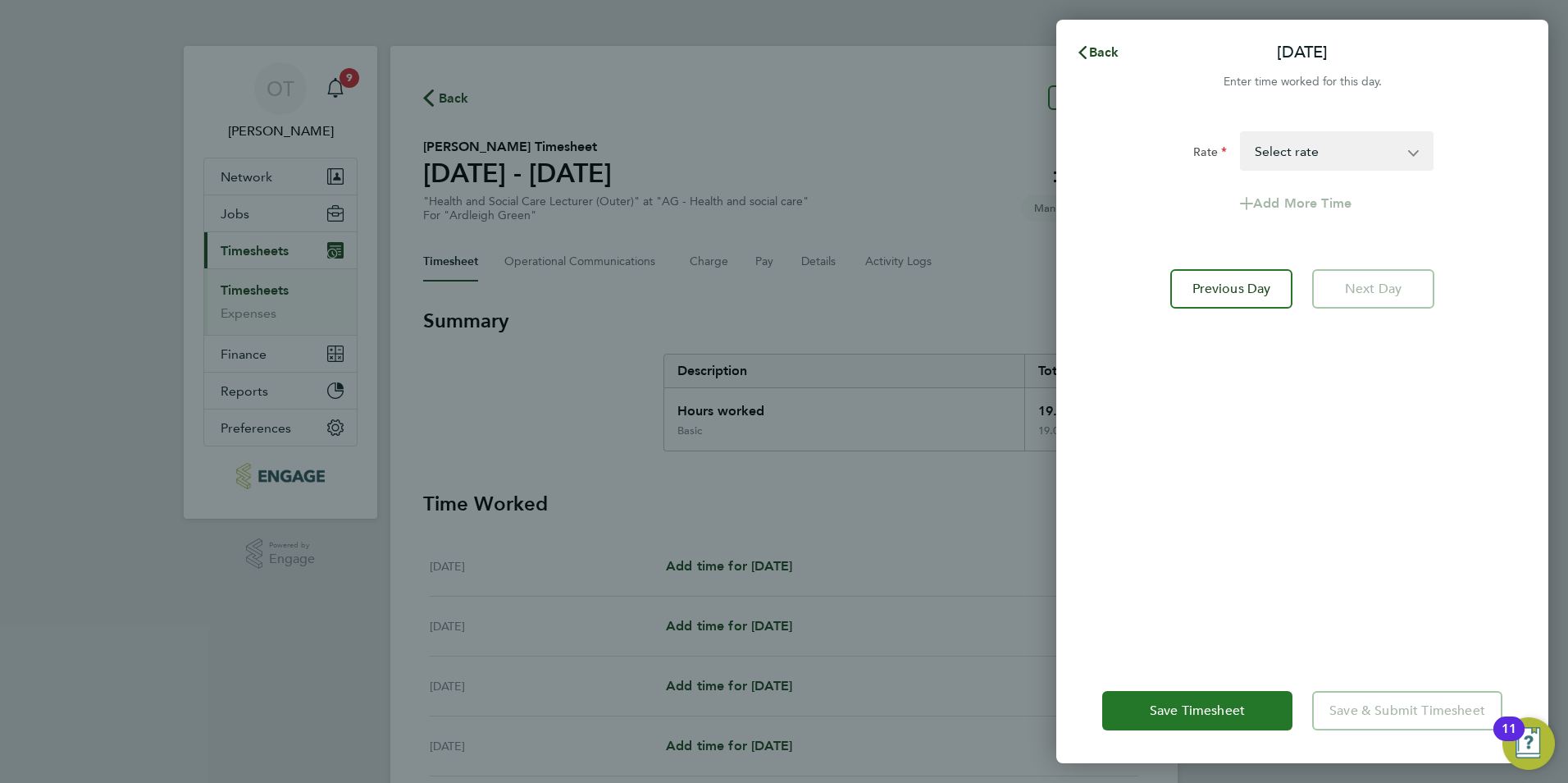
click at [1222, 707] on span "Save Timesheet" at bounding box center [1197, 711] width 95 height 17
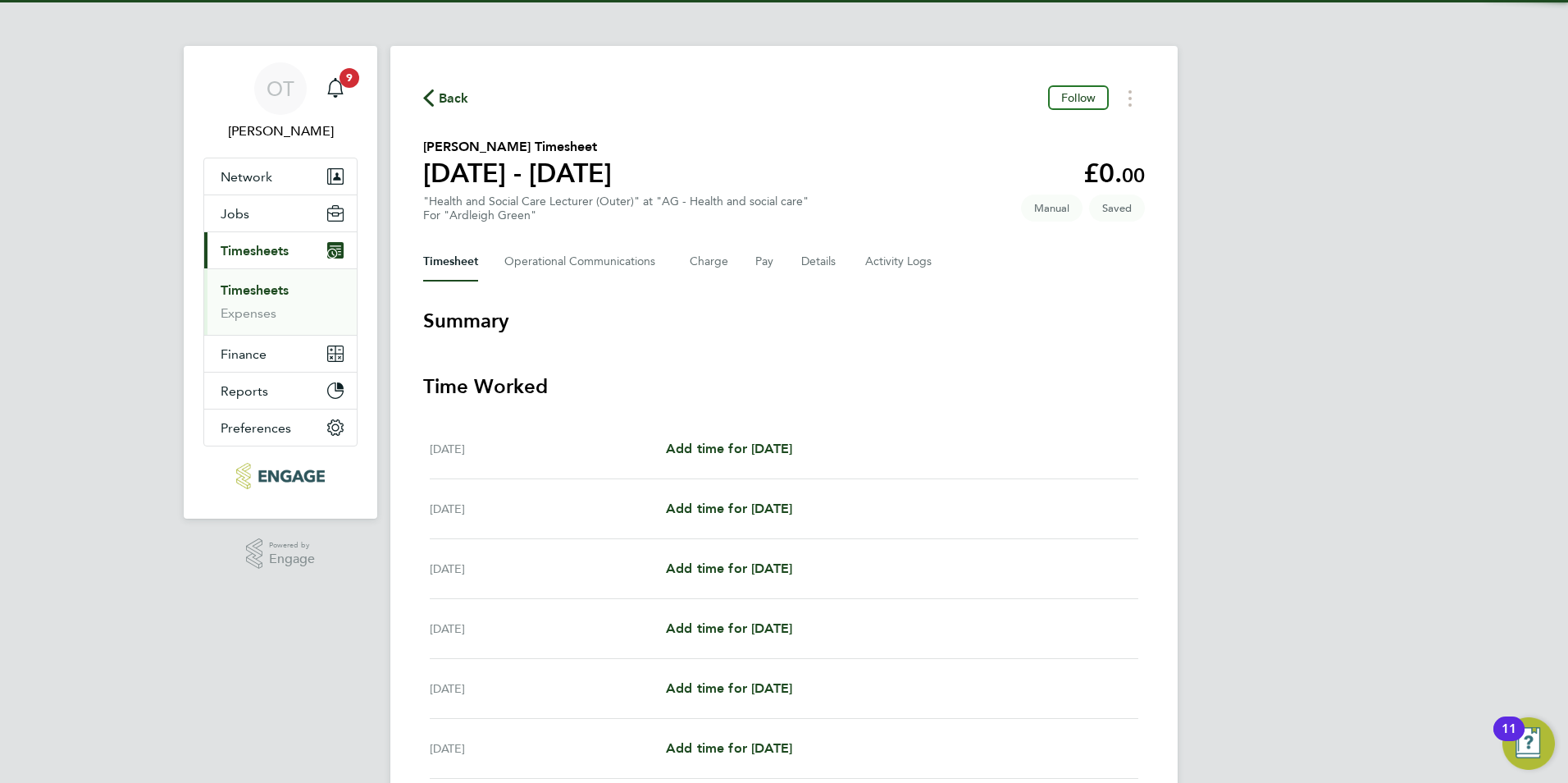
scroll to position [200, 0]
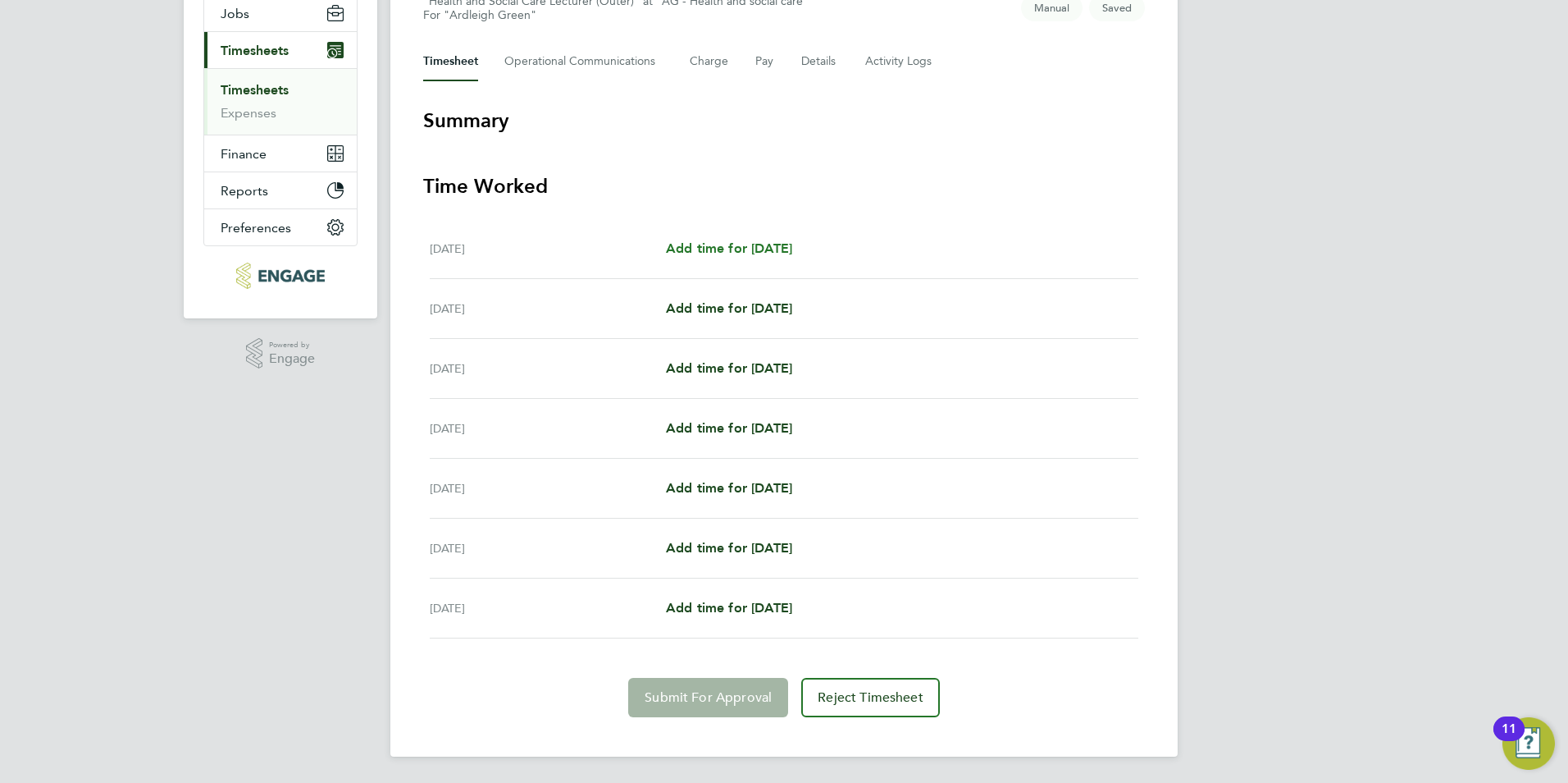
click at [712, 256] on span "Add time for [DATE]" at bounding box center [729, 249] width 126 height 16
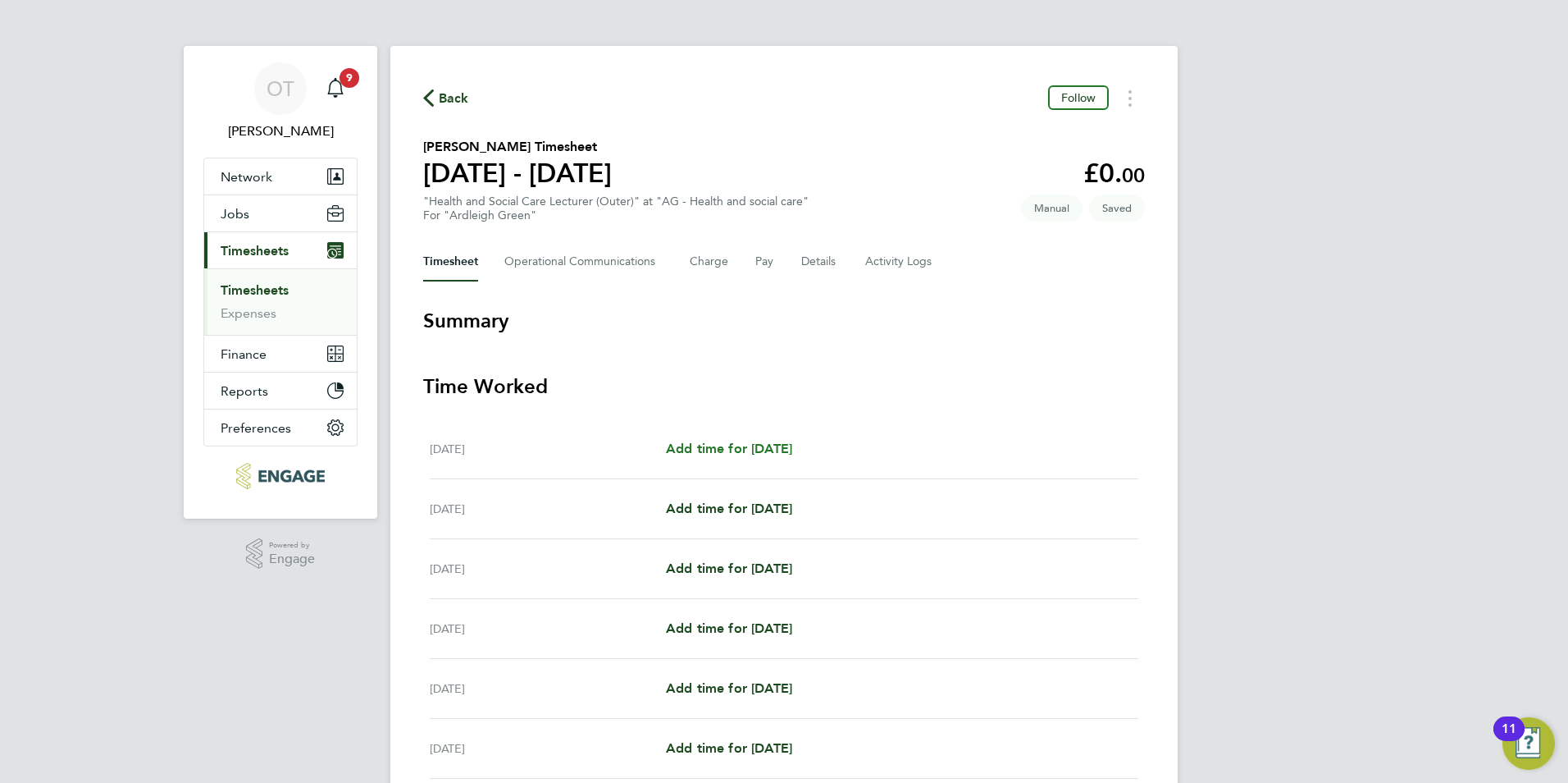
select select "60"
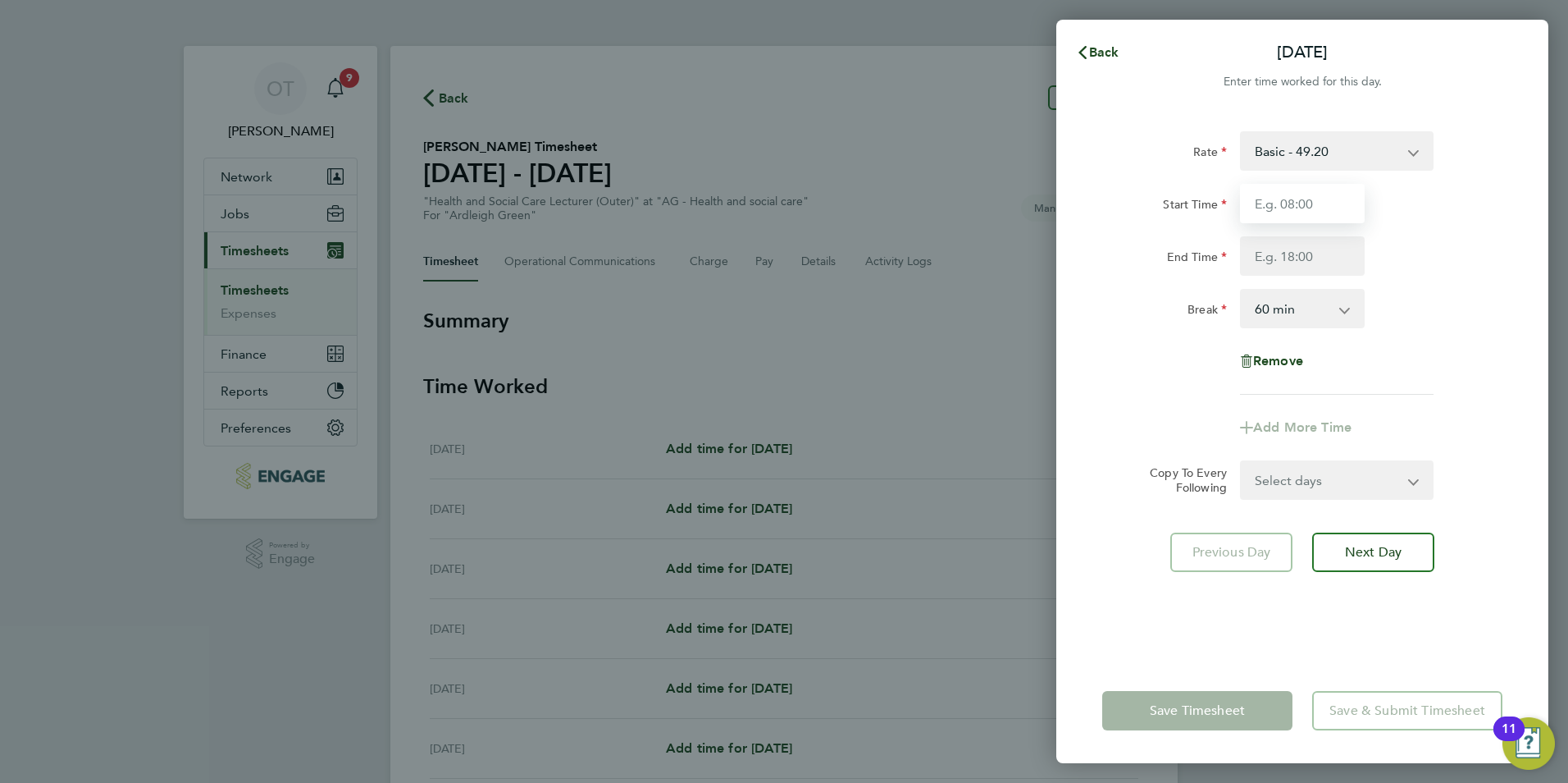
click at [1324, 204] on input "Start Time" at bounding box center [1303, 203] width 124 height 39
type input "09:00"
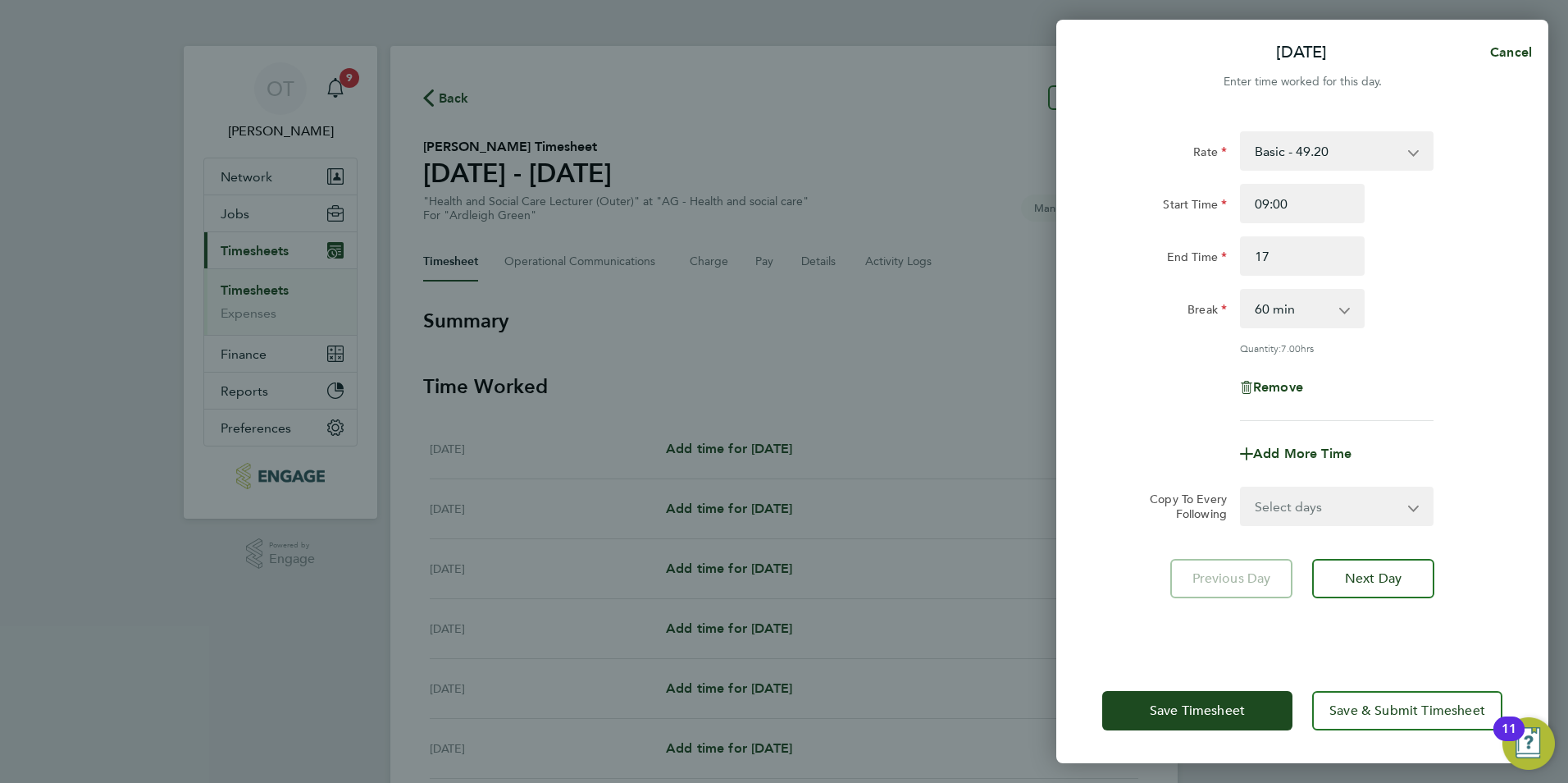
type input "17:00"
click at [1486, 213] on div "Start Time 09:00" at bounding box center [1302, 203] width 413 height 39
drag, startPoint x: 1243, startPoint y: 702, endPoint x: 1133, endPoint y: 651, distance: 121.2
click at [1243, 703] on button "Save Timesheet" at bounding box center [1197, 711] width 190 height 39
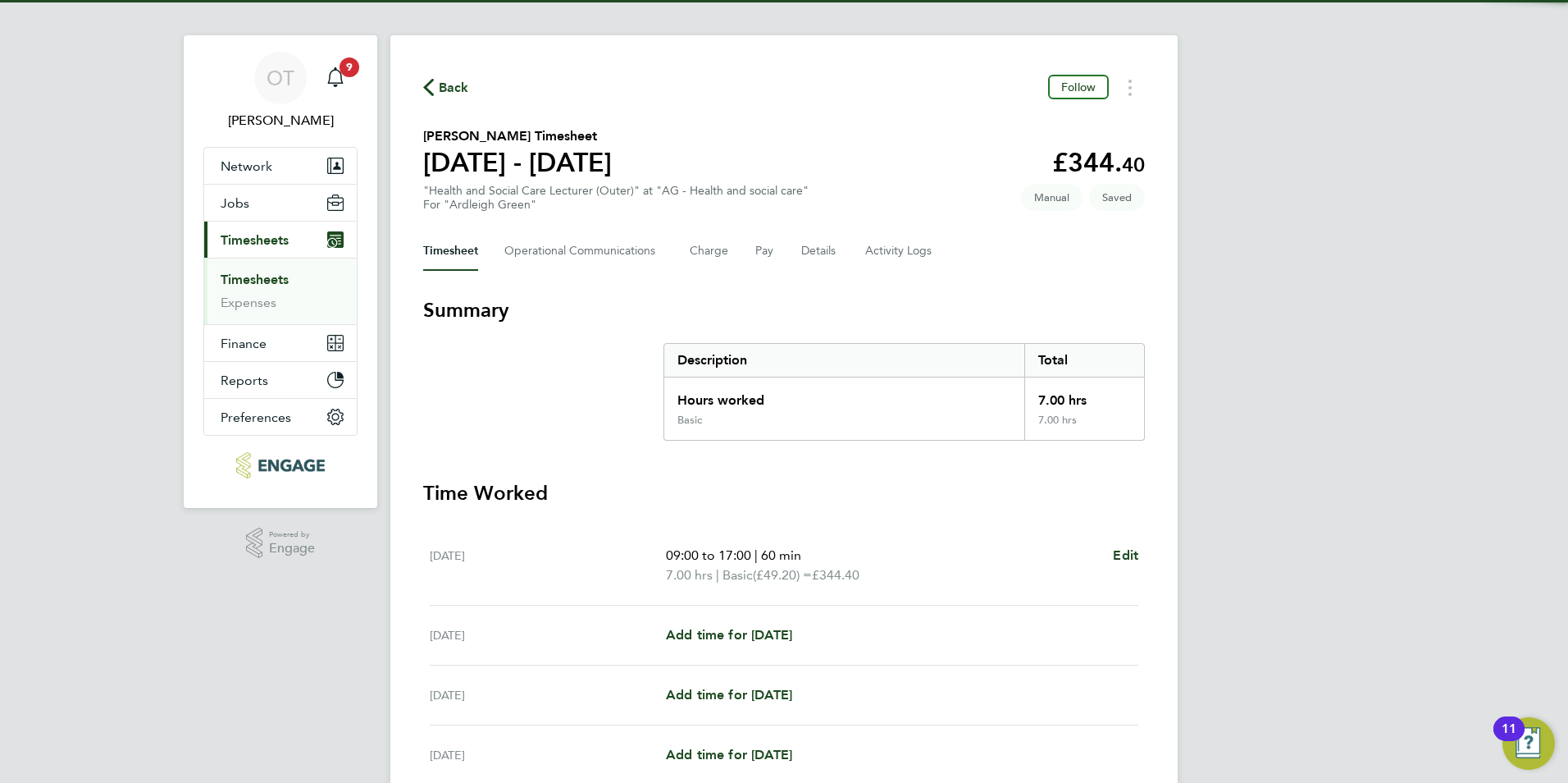
scroll to position [164, 0]
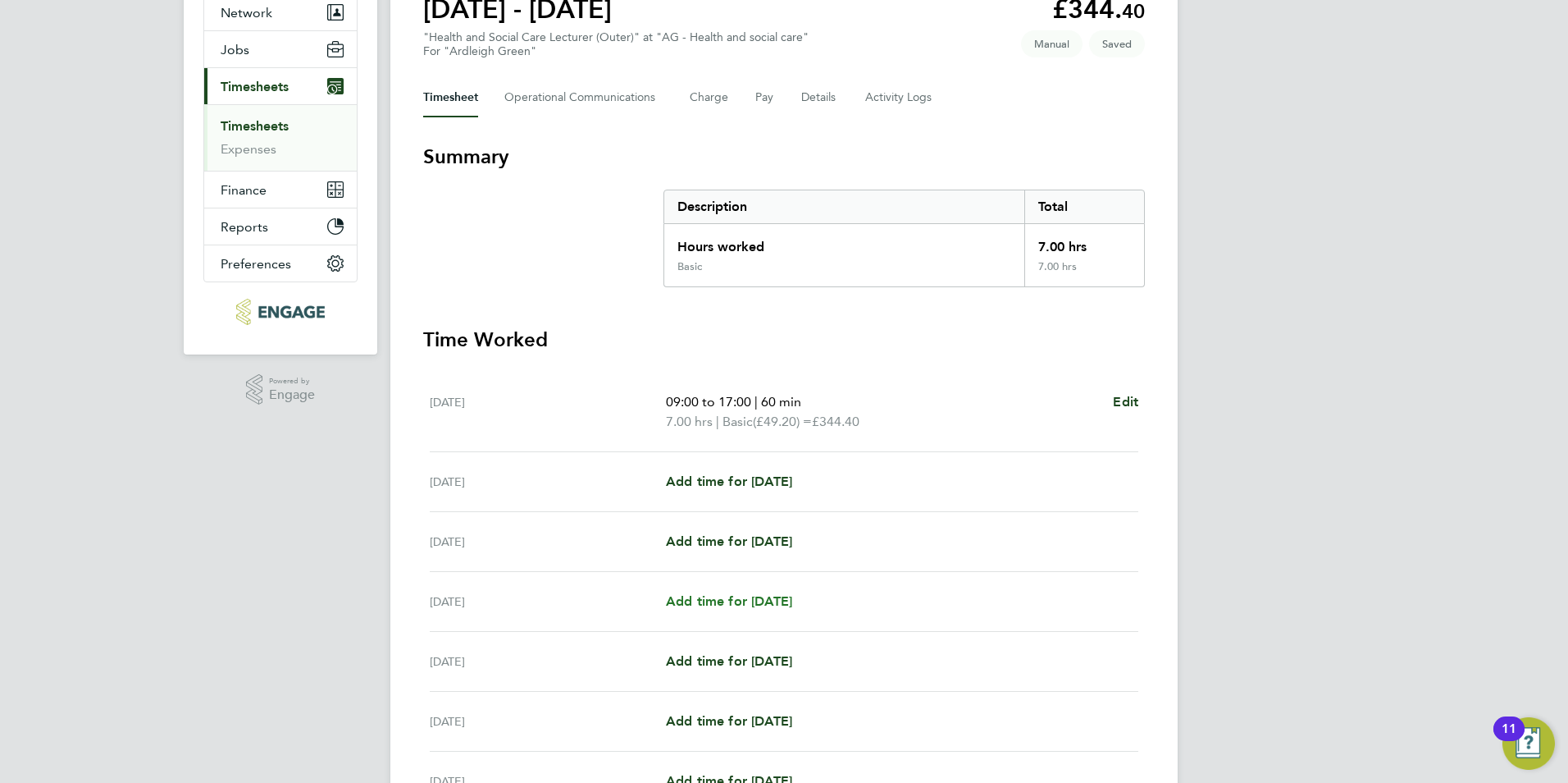
click at [771, 602] on span "Add time for [DATE]" at bounding box center [729, 601] width 126 height 16
select select "60"
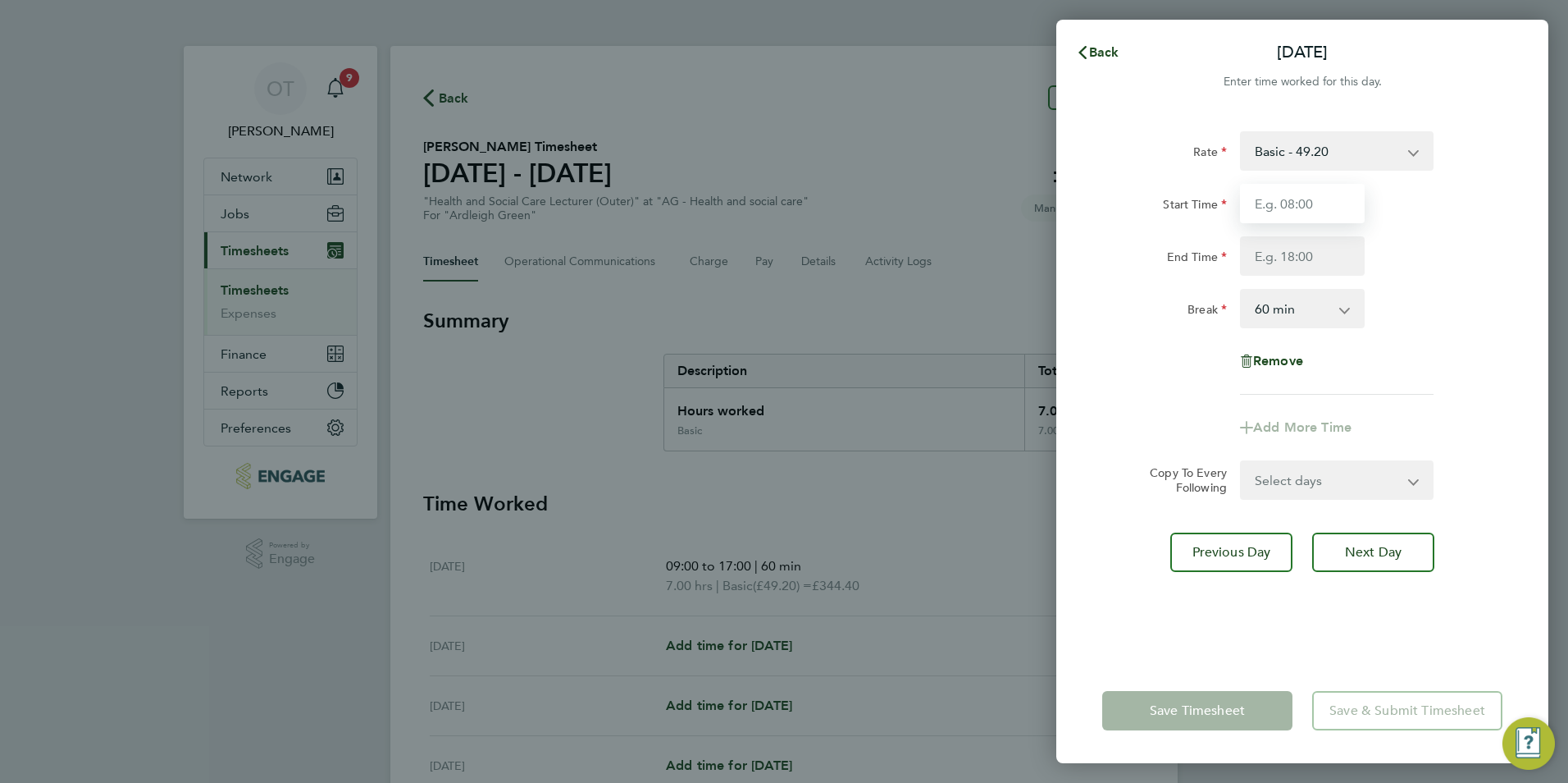
click at [1316, 205] on input "Start Time" at bounding box center [1303, 203] width 124 height 39
type input "09:00"
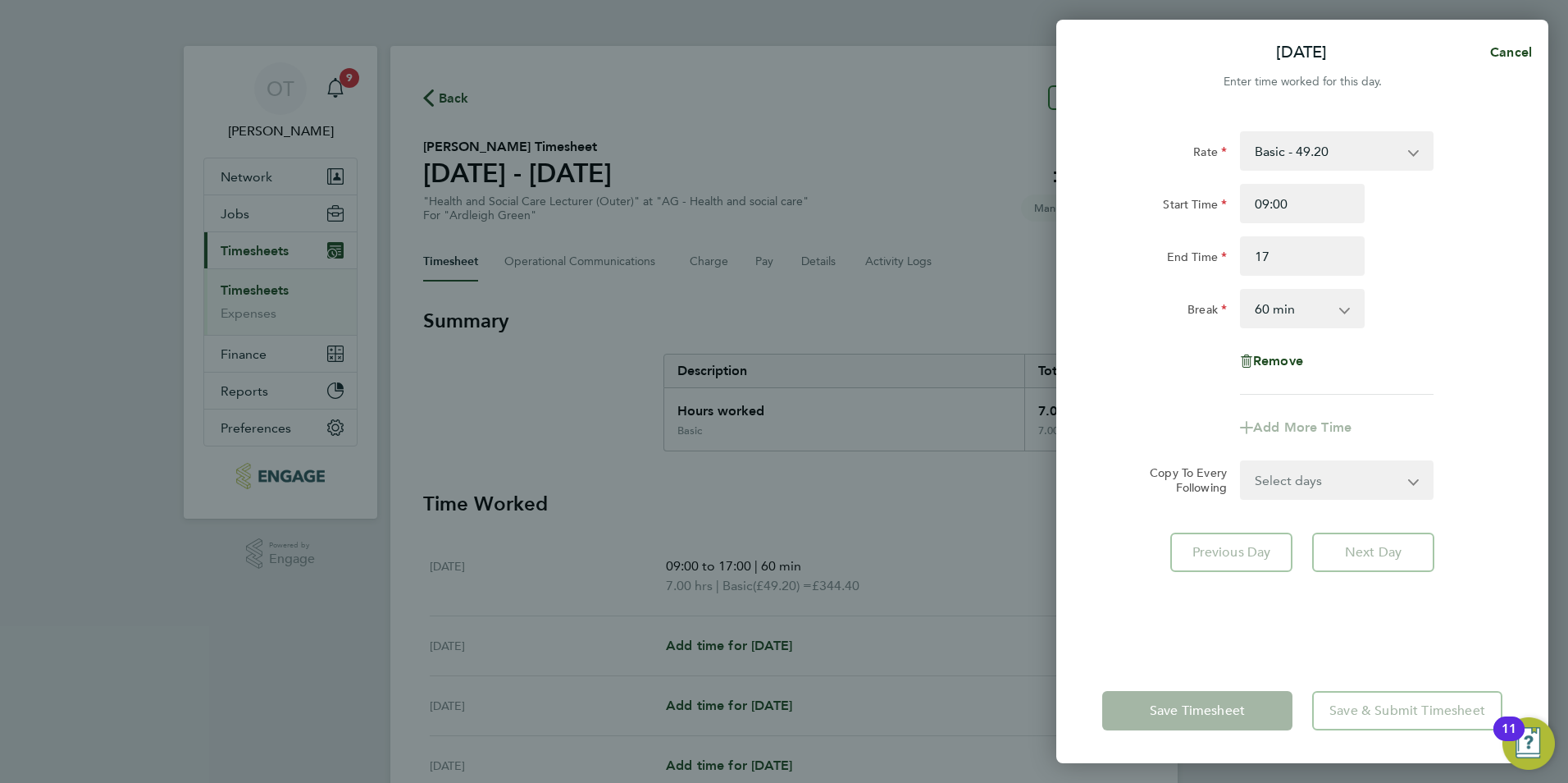
type input "17:00"
click at [1380, 552] on div "Rate Basic - 49.20 Start Time 09:00 End Time 17:00 Break 0 min 15 min 30 min 45…" at bounding box center [1303, 385] width 492 height 547
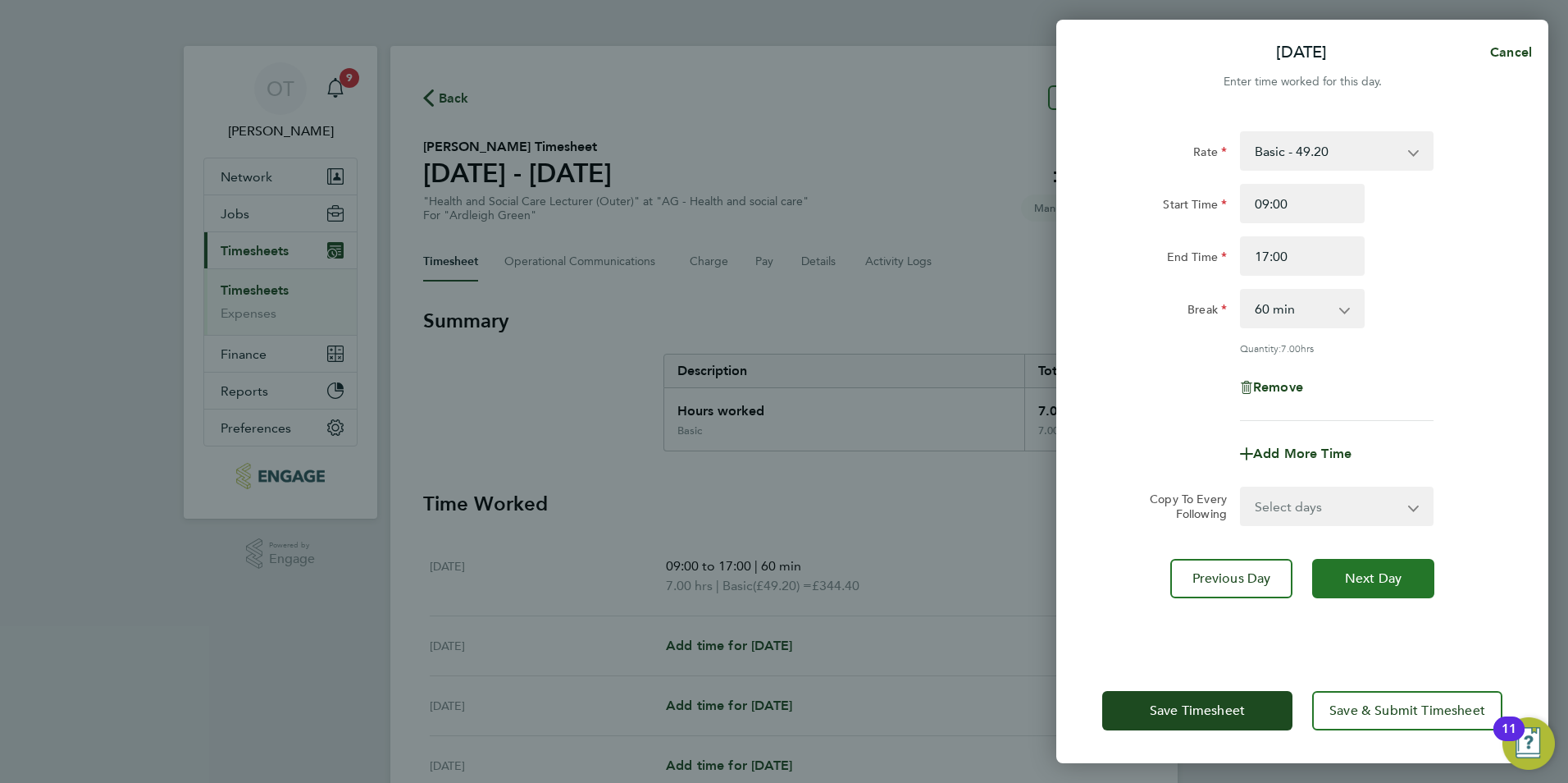
click at [1396, 575] on span "Next Day" at bounding box center [1373, 579] width 56 height 17
select select "60"
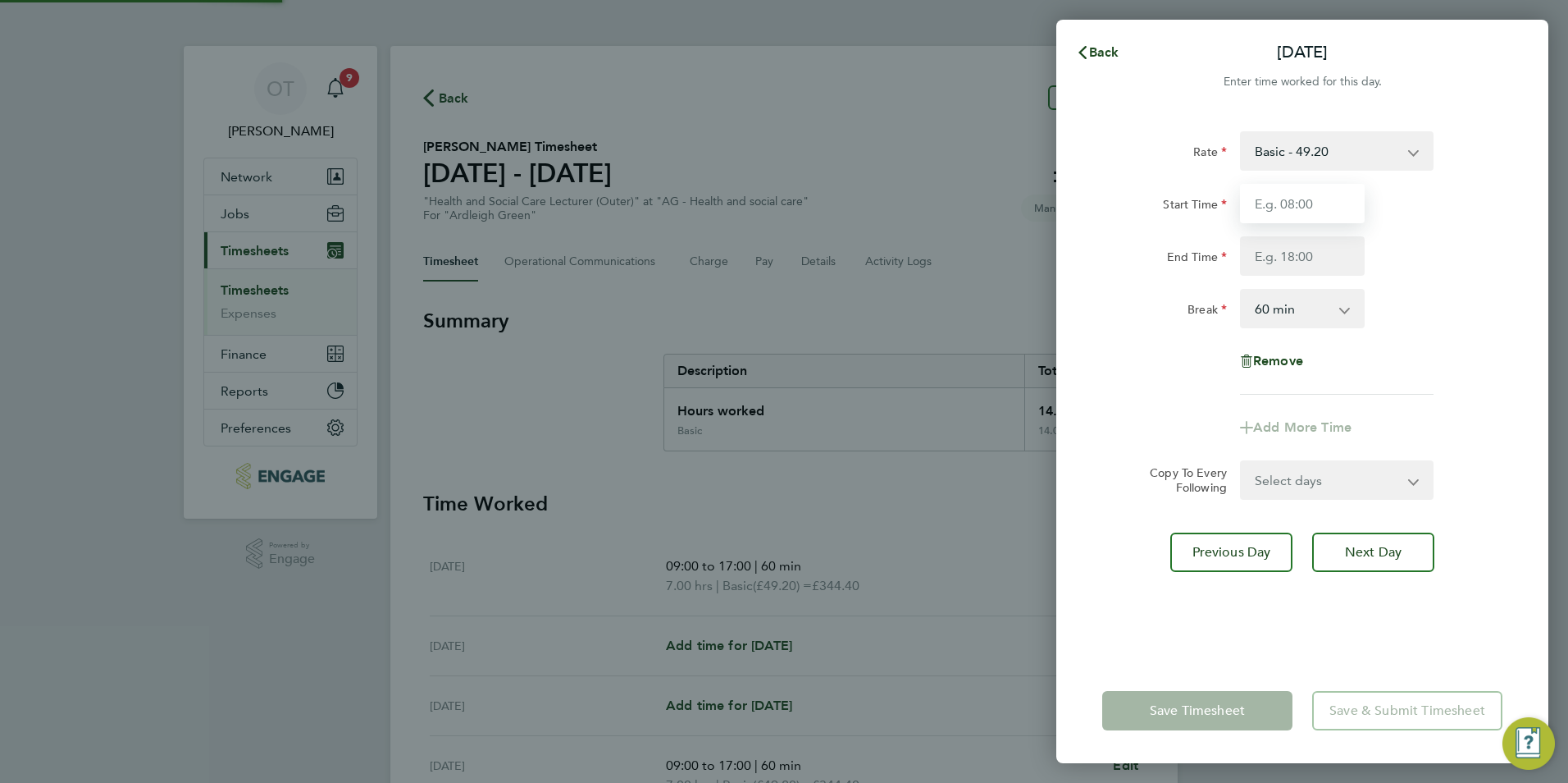
click at [1286, 203] on input "Start Time" at bounding box center [1303, 203] width 124 height 39
type input "09:00"
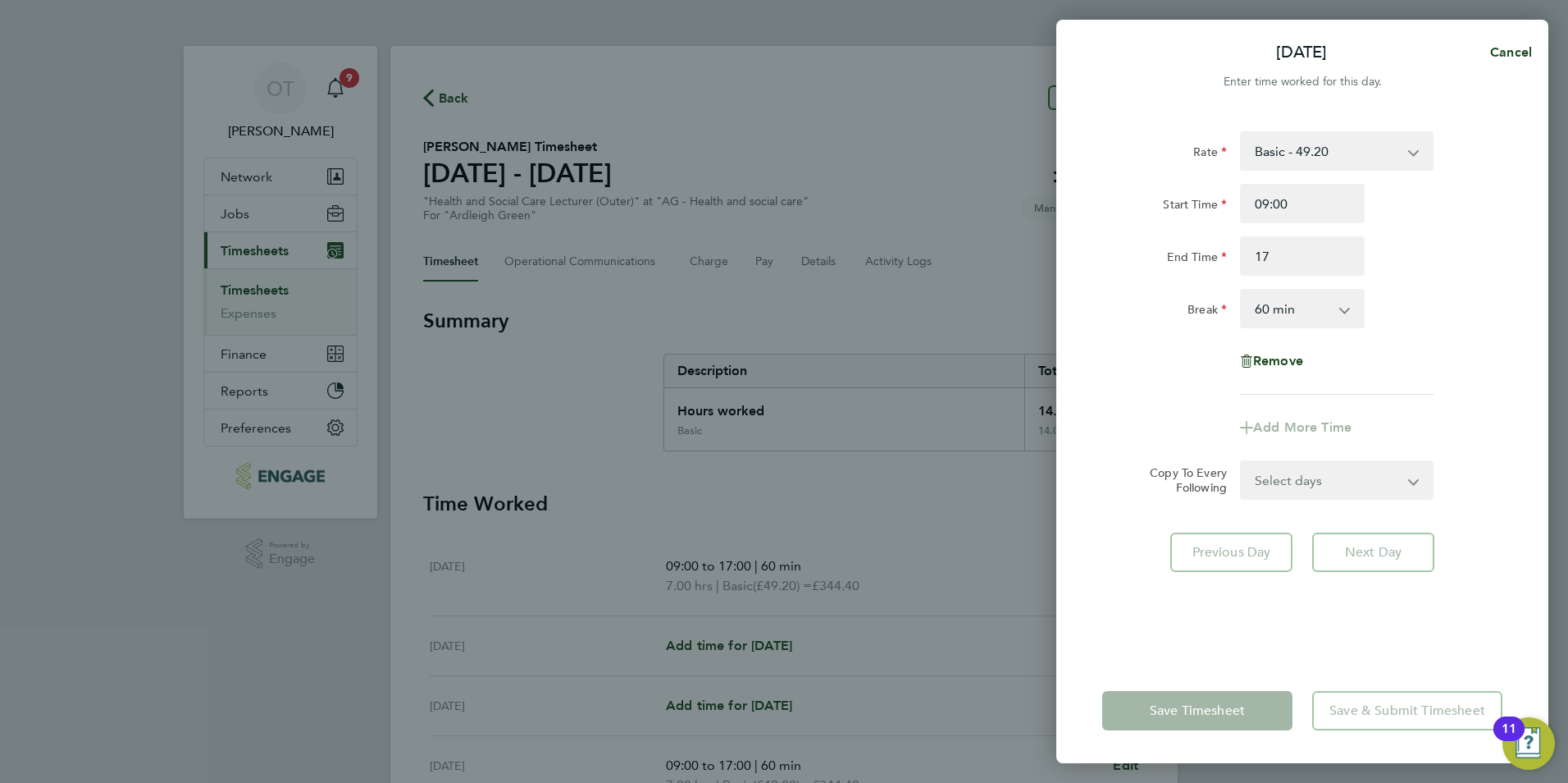
type input "17:00"
click at [1444, 227] on div "Start Time 09:00 End Time 17:00" at bounding box center [1302, 229] width 413 height 92
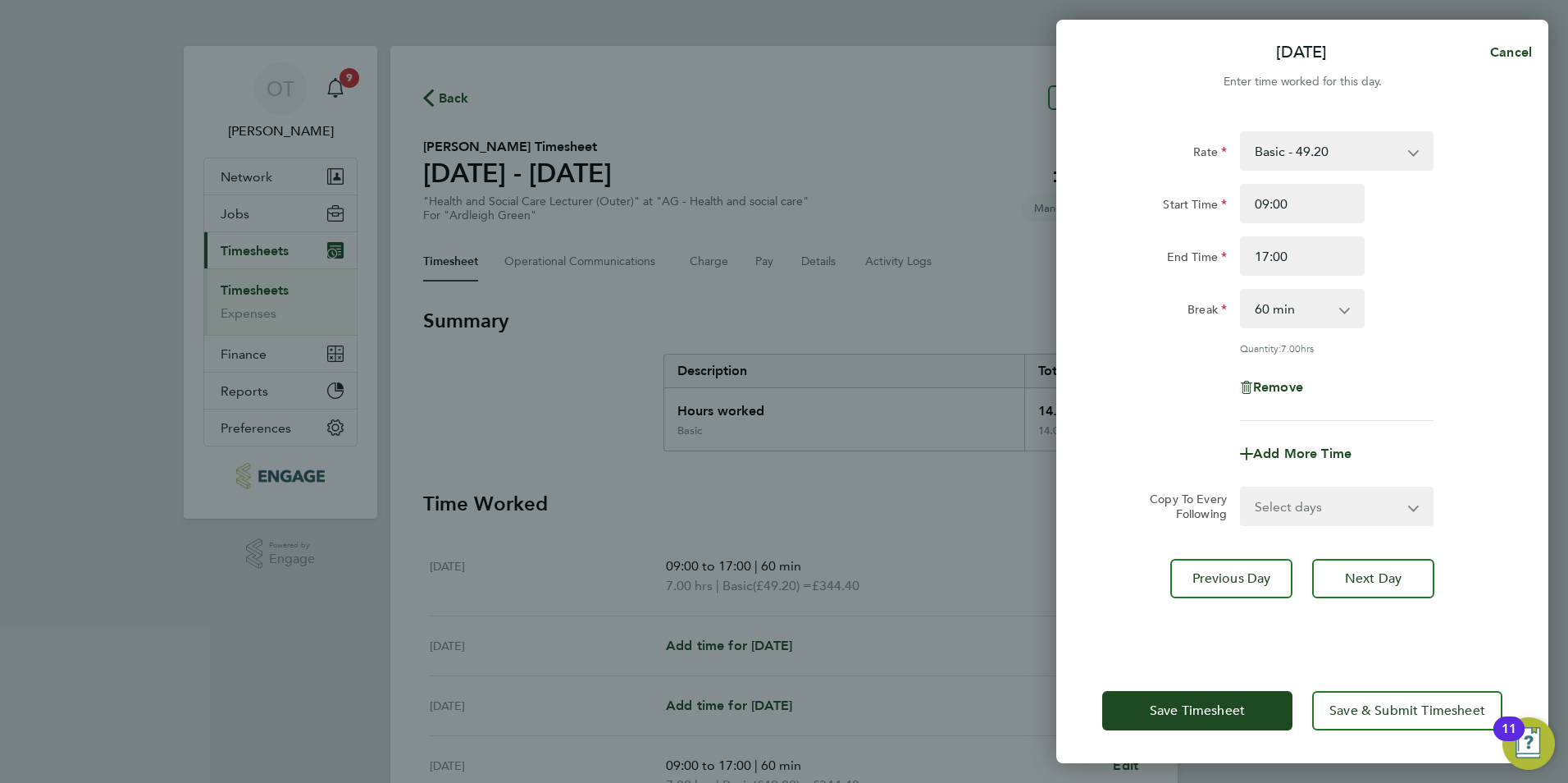
click at [1200, 762] on div "Save Timesheet Save & Submit Timesheet" at bounding box center [1303, 711] width 492 height 105
click at [1198, 728] on button "Save Timesheet" at bounding box center [1197, 711] width 190 height 39
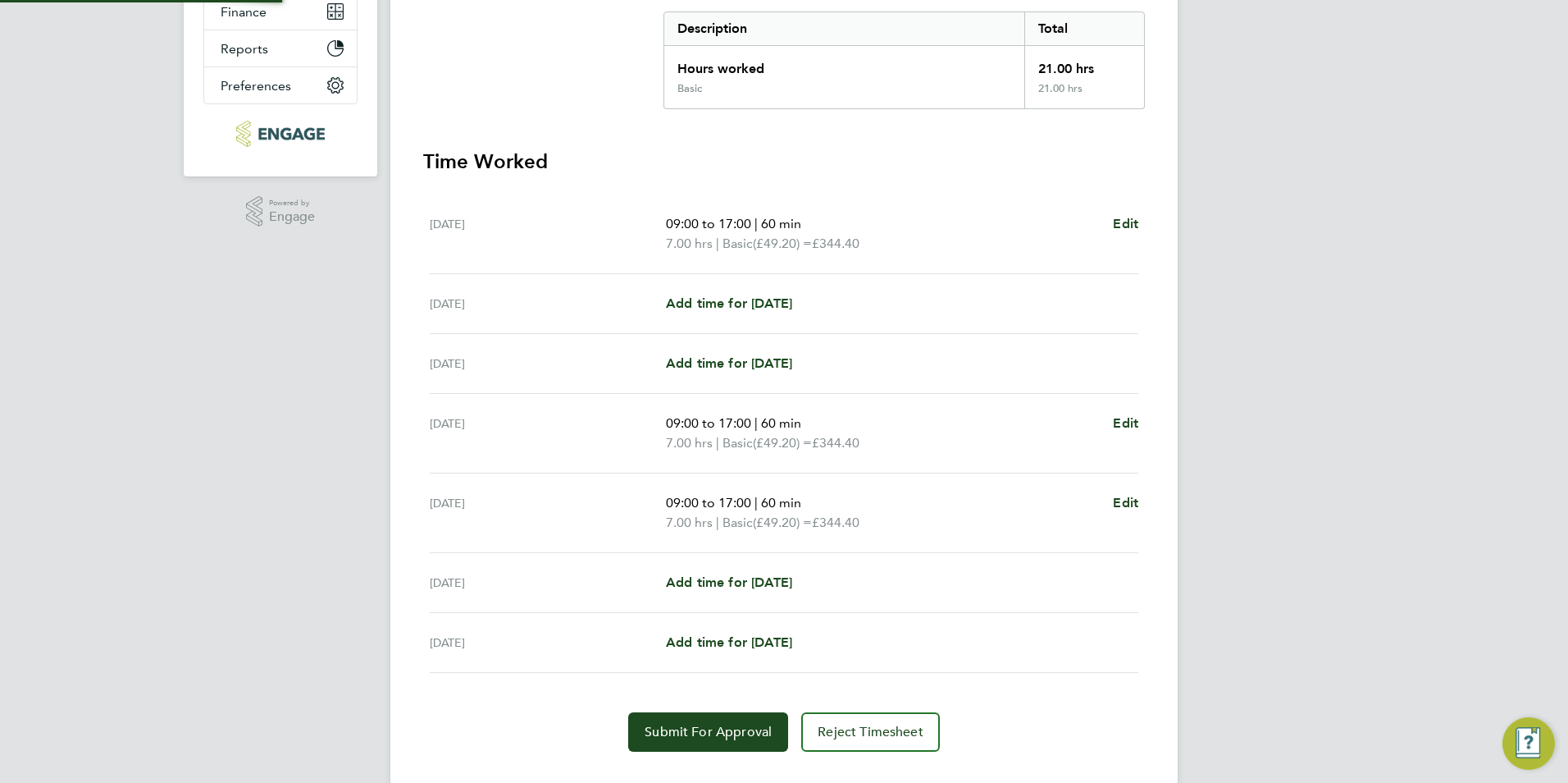
scroll to position [377, 0]
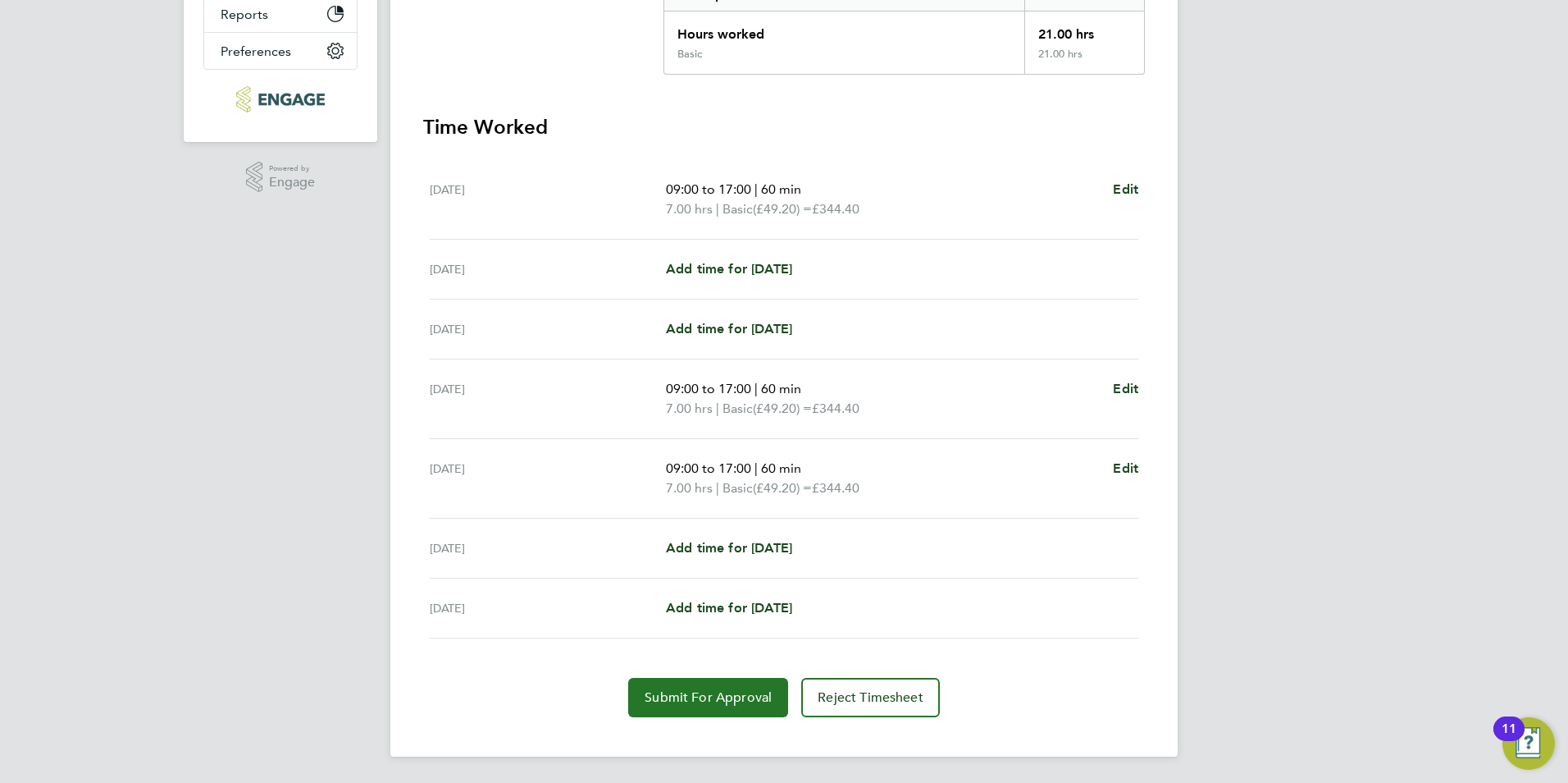
click at [754, 688] on button "Submit For Approval" at bounding box center [709, 698] width 160 height 39
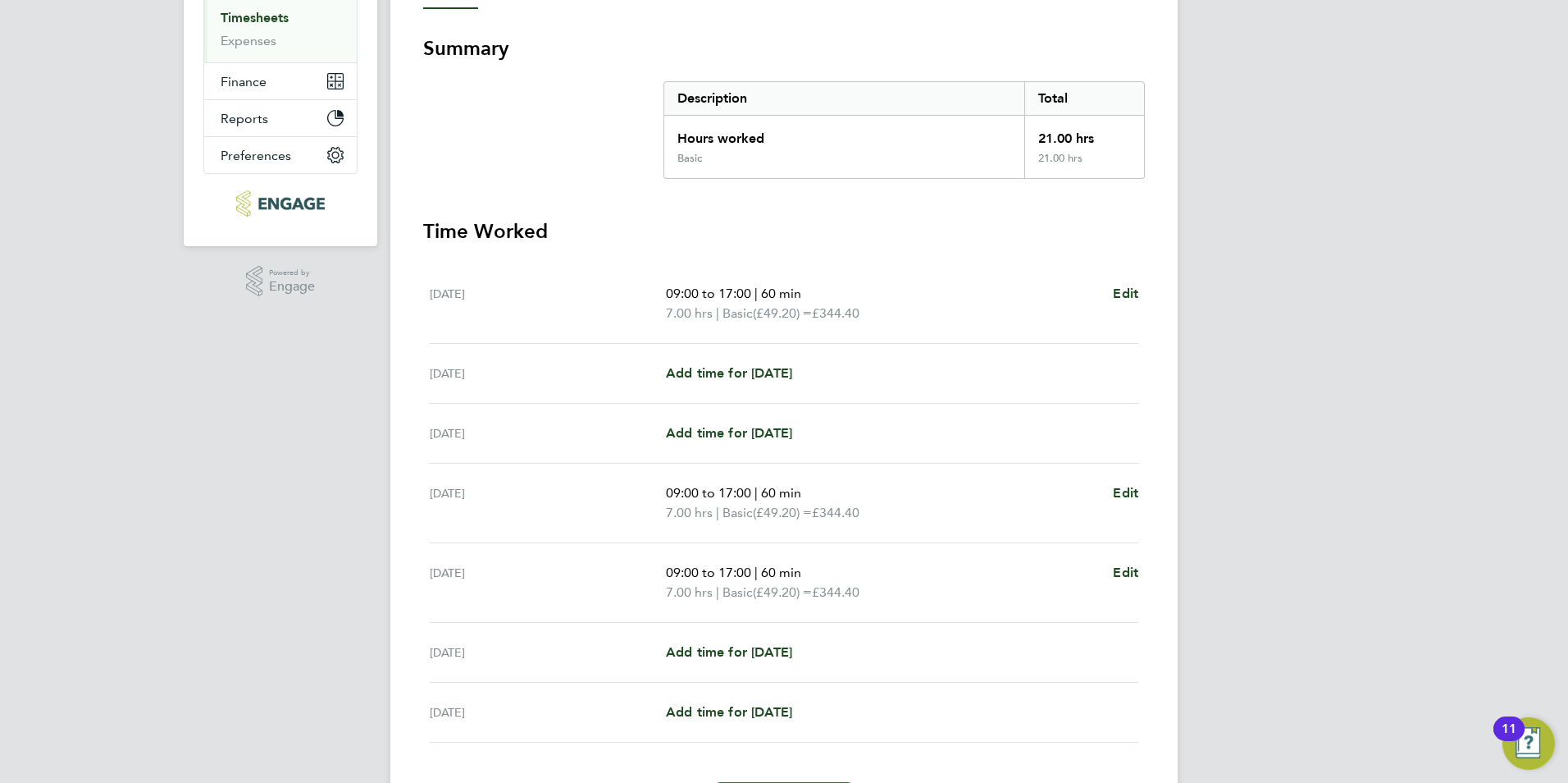
scroll to position [0, 0]
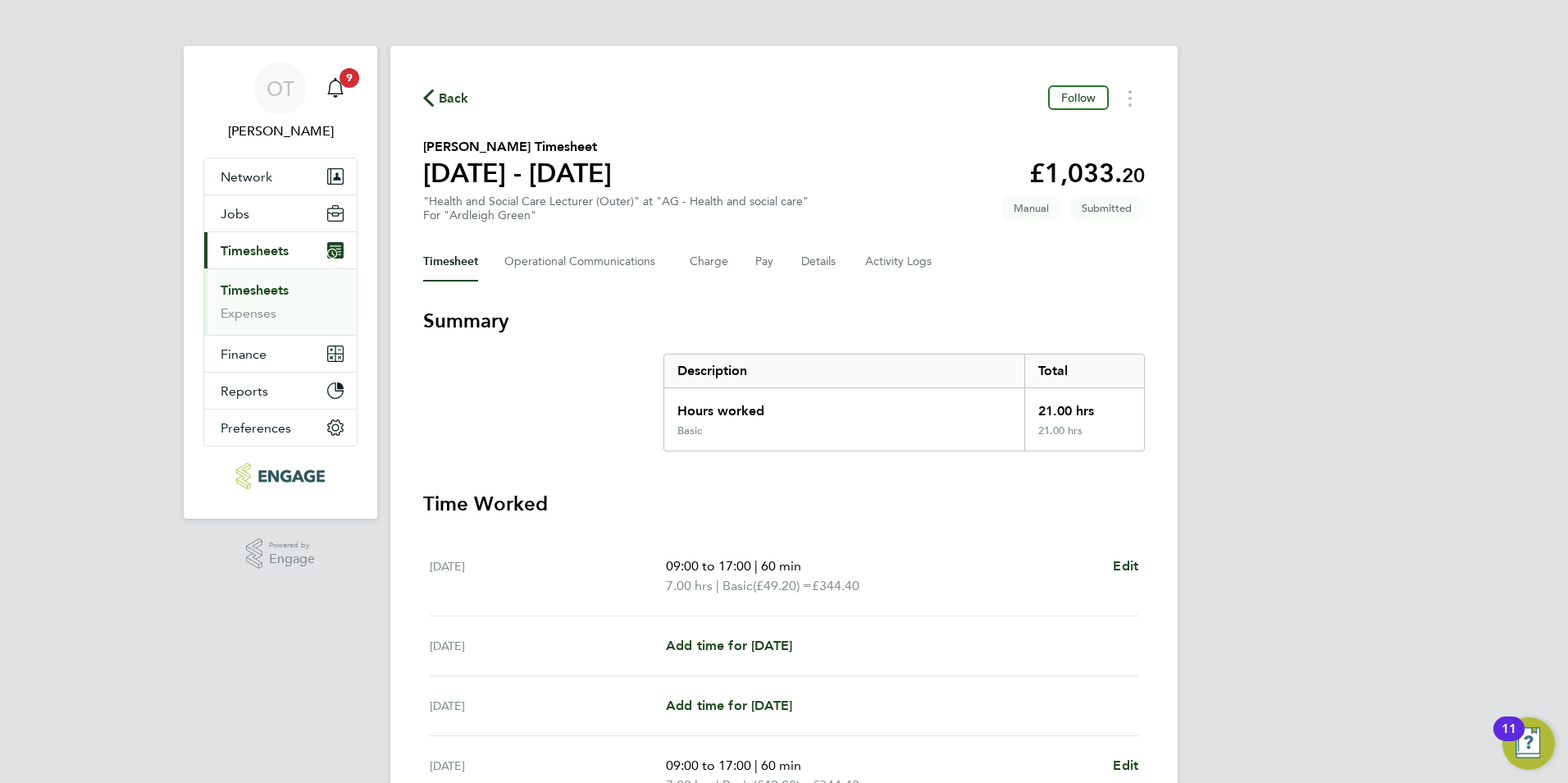
click at [456, 86] on div "Back Follow" at bounding box center [784, 98] width 721 height 26
click at [457, 99] on span "Back" at bounding box center [454, 99] width 31 height 20
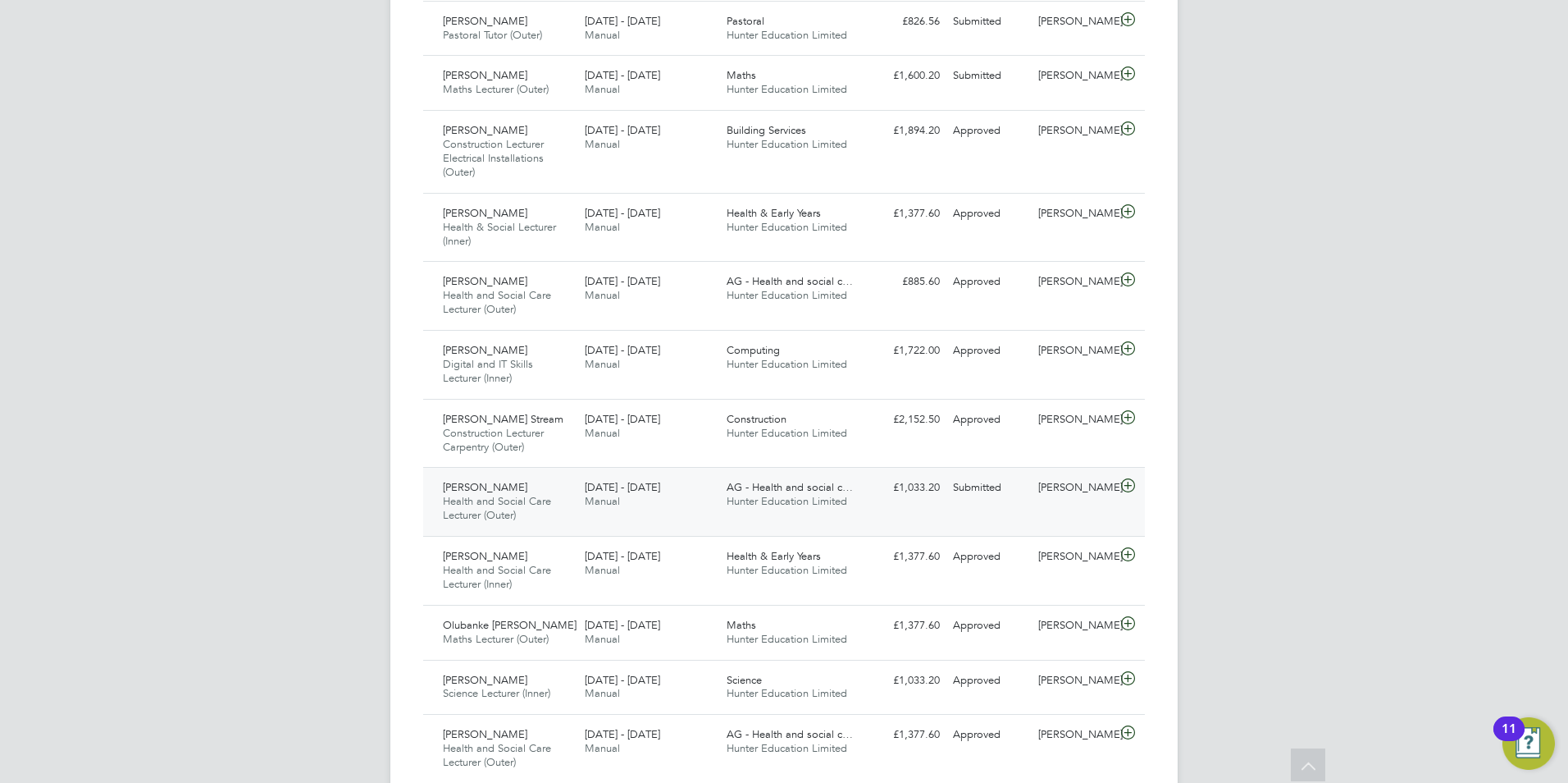
click at [915, 498] on div "£1,033.20 Submitted" at bounding box center [904, 487] width 85 height 27
